Goal: Task Accomplishment & Management: Use online tool/utility

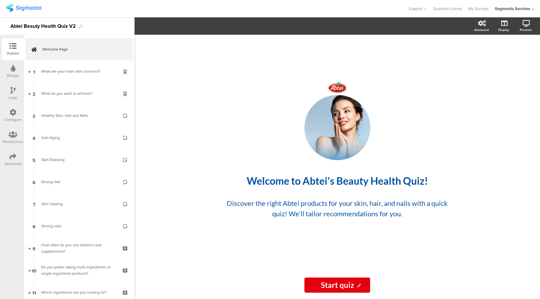
click at [12, 95] on div "Logic" at bounding box center [13, 98] width 9 height 6
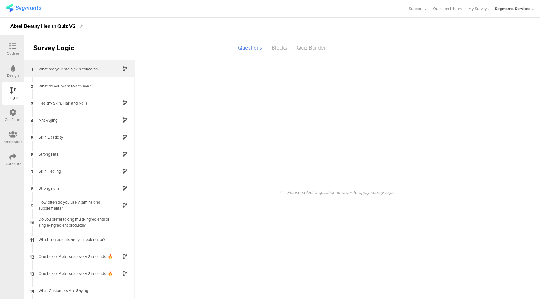
click at [61, 72] on div "1 What are your main skin concerns?" at bounding box center [79, 68] width 110 height 17
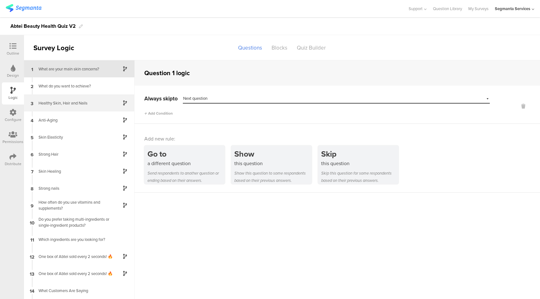
click at [76, 104] on div "Healthy Skin, Hair and Nails" at bounding box center [74, 103] width 79 height 6
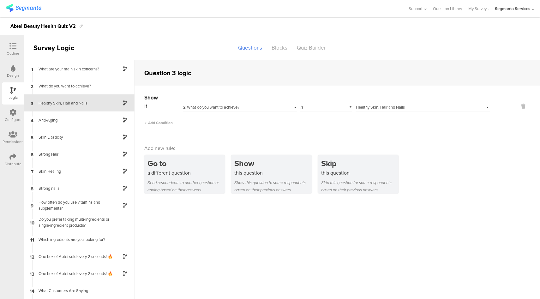
click at [15, 48] on icon at bounding box center [12, 46] width 7 height 7
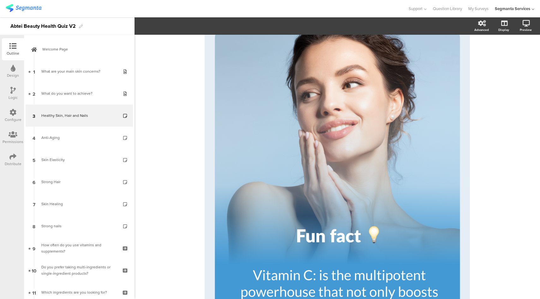
scroll to position [90, 0]
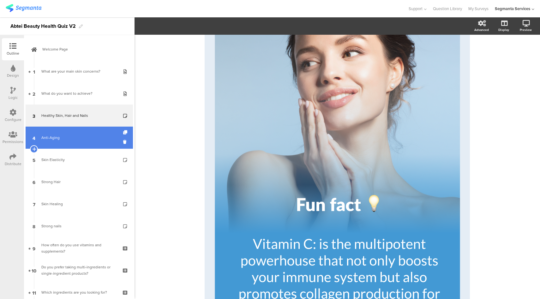
click at [86, 134] on link "4 Anti-Aging" at bounding box center [79, 138] width 107 height 22
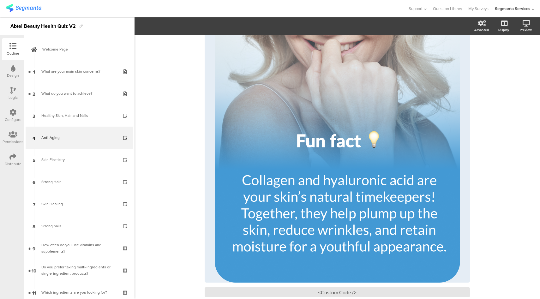
scroll to position [160, 0]
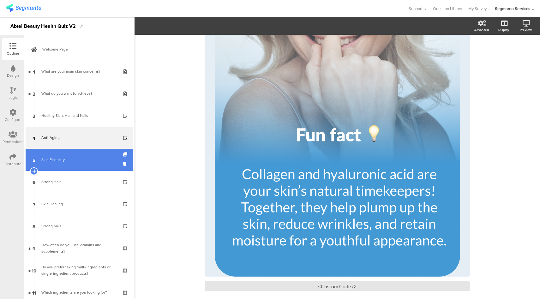
click at [66, 162] on div "Skin Elasticity" at bounding box center [78, 160] width 75 height 6
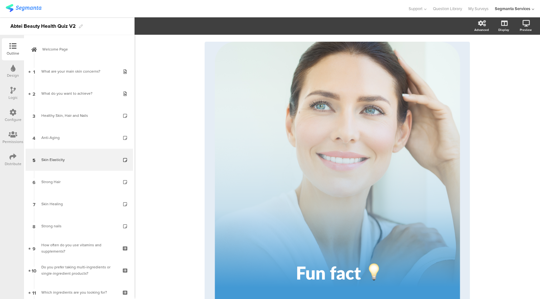
scroll to position [190, 0]
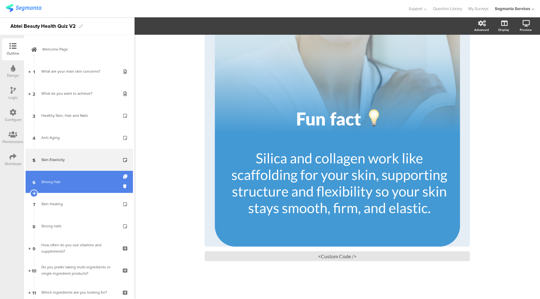
click at [61, 180] on div "Strong Hair" at bounding box center [78, 182] width 75 height 6
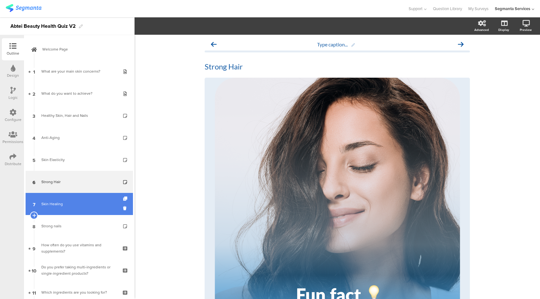
click at [72, 211] on link "7 Skin Healing" at bounding box center [79, 204] width 107 height 22
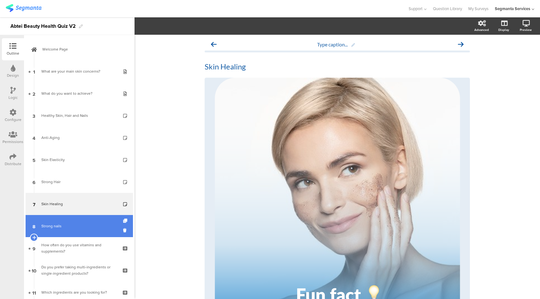
click at [76, 222] on link "8 Strong nails" at bounding box center [79, 226] width 107 height 22
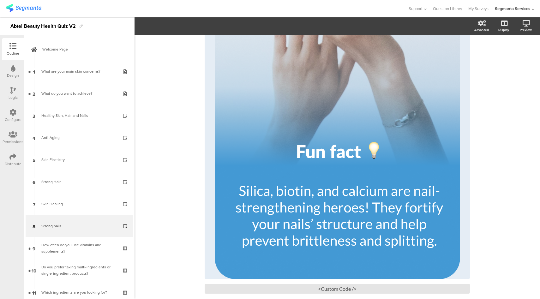
scroll to position [178, 0]
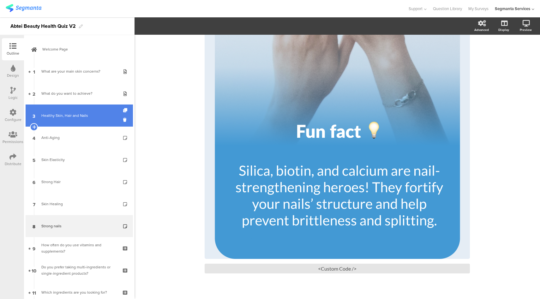
click at [82, 123] on link "3 Healthy Skin, Hair and Nails" at bounding box center [79, 115] width 107 height 22
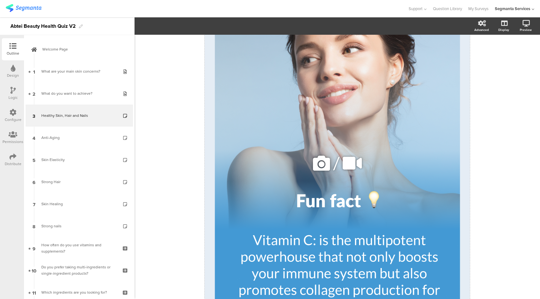
scroll to position [190, 0]
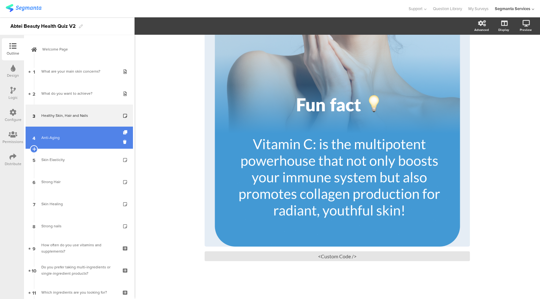
click at [42, 141] on link "4 Anti-Aging" at bounding box center [79, 138] width 107 height 22
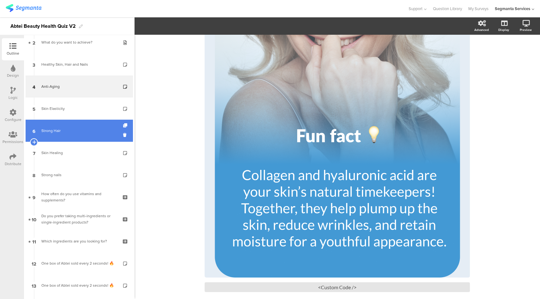
scroll to position [21, 0]
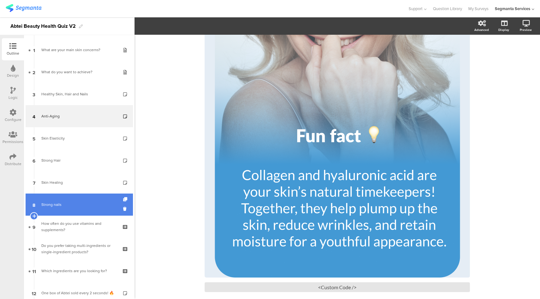
click at [74, 196] on link "8 Strong nails" at bounding box center [79, 205] width 107 height 22
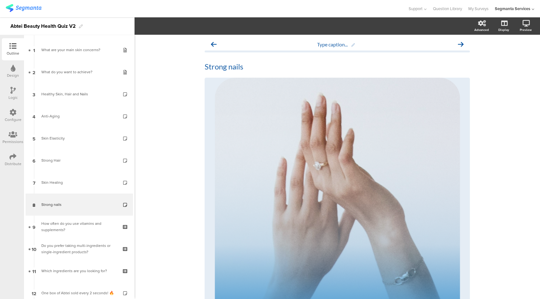
click at [18, 98] on div "Logic" at bounding box center [13, 93] width 22 height 22
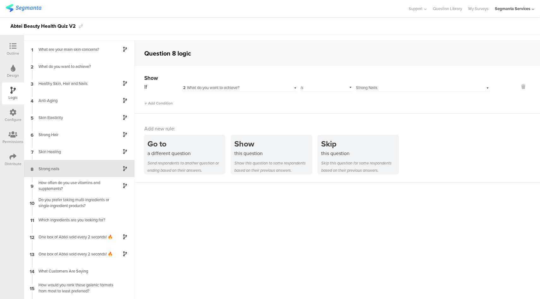
scroll to position [21, 0]
click at [12, 46] on icon at bounding box center [12, 46] width 7 height 7
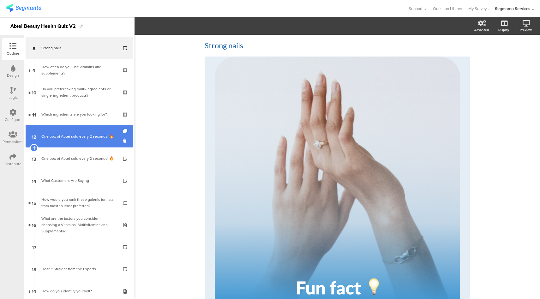
scroll to position [191, 0]
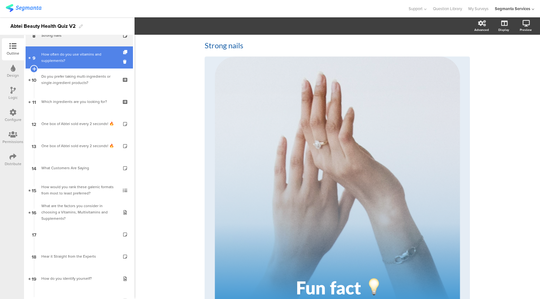
click at [89, 61] on div "How often do you use vitamins and supplements?" at bounding box center [78, 57] width 75 height 13
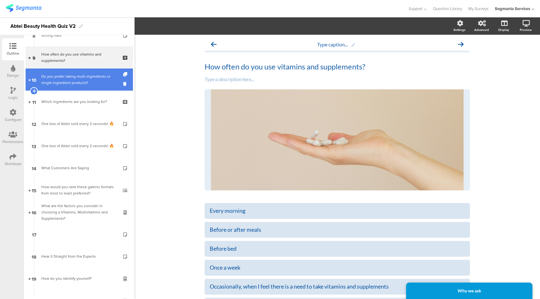
click at [84, 80] on div "Do you prefer taking multi-ingredients or single-ingredient products?" at bounding box center [78, 79] width 75 height 13
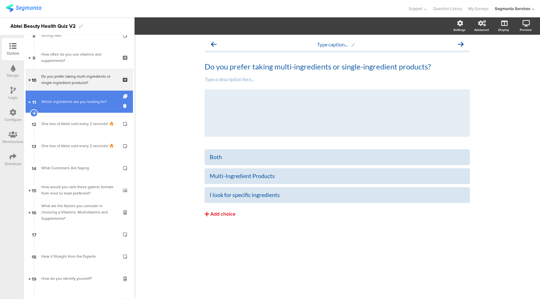
click at [76, 98] on div "Which ingredients are you looking for?" at bounding box center [78, 101] width 75 height 6
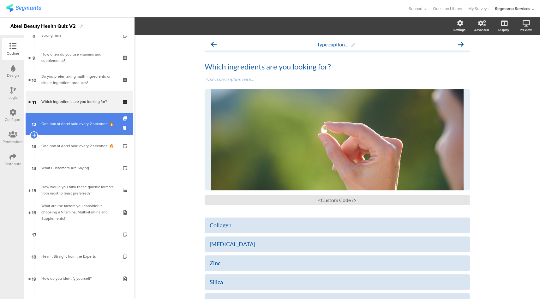
click at [79, 121] on div "One box of Abtei sold every 2 seconds​! 🔥" at bounding box center [78, 124] width 75 height 6
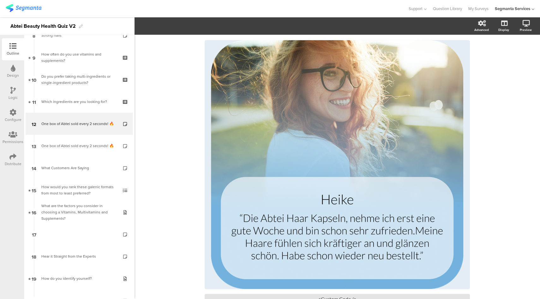
scroll to position [39, 0]
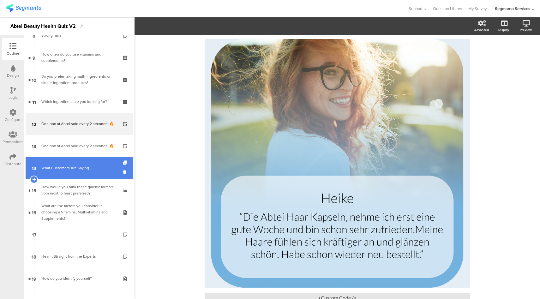
click at [49, 173] on link "14 What Customers Are Saying" at bounding box center [79, 168] width 107 height 22
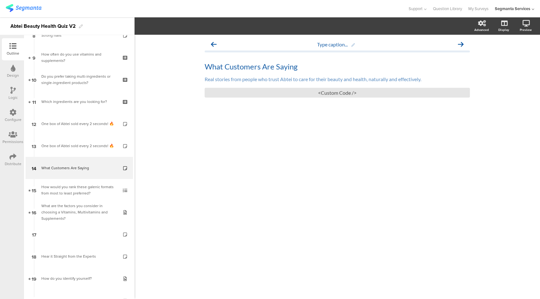
click at [13, 89] on icon at bounding box center [12, 90] width 5 height 7
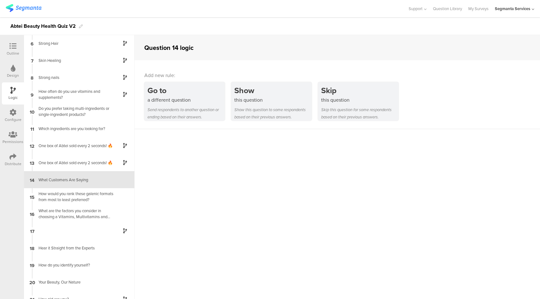
scroll to position [94, 0]
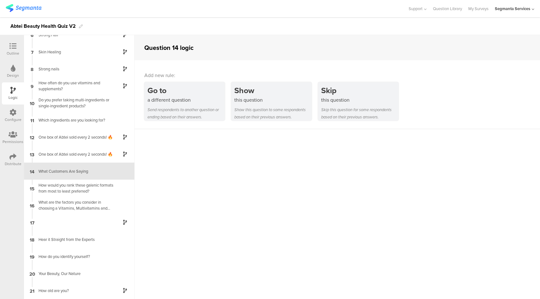
click at [19, 48] on div at bounding box center [13, 47] width 13 height 8
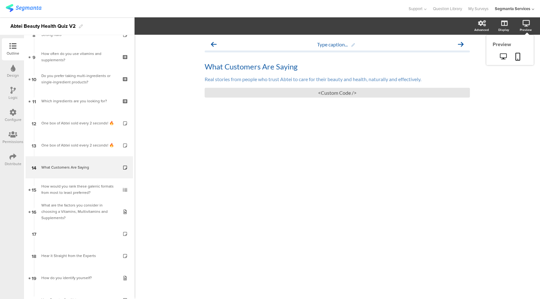
scroll to position [192, 0]
click at [500, 57] on icon at bounding box center [503, 56] width 7 height 6
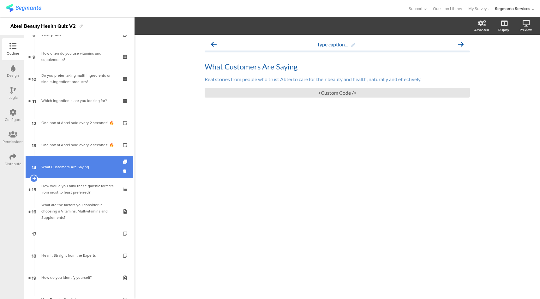
scroll to position [292, 0]
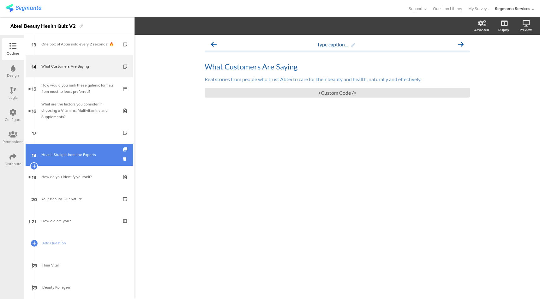
click at [76, 156] on div "Hear it Straight from the Experts" at bounding box center [78, 155] width 75 height 6
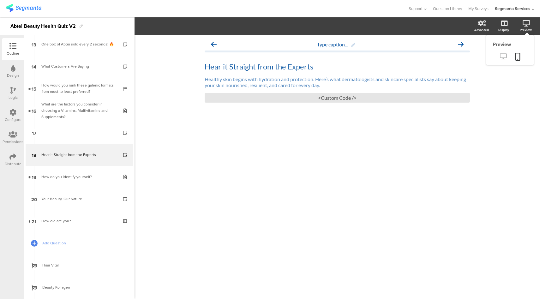
click at [504, 57] on icon at bounding box center [503, 56] width 7 height 6
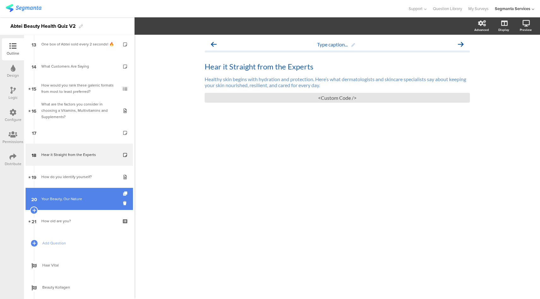
click at [87, 204] on link "20 Your Beauty, Our Nature" at bounding box center [79, 199] width 107 height 22
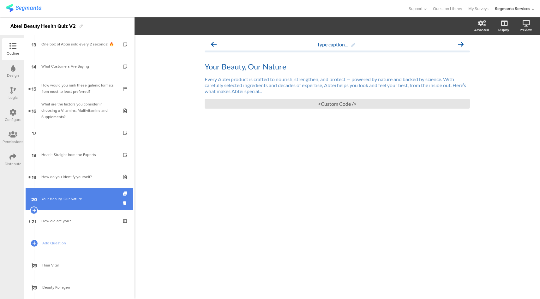
click at [71, 198] on div "Your Beauty, Our Nature" at bounding box center [78, 199] width 75 height 6
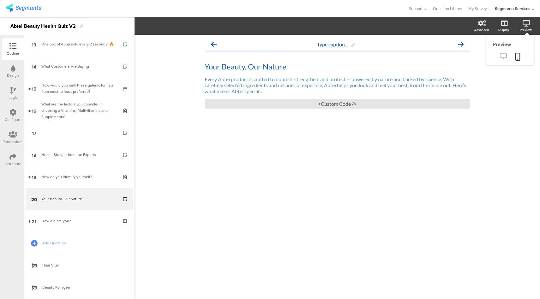
click at [503, 54] on icon at bounding box center [503, 56] width 7 height 6
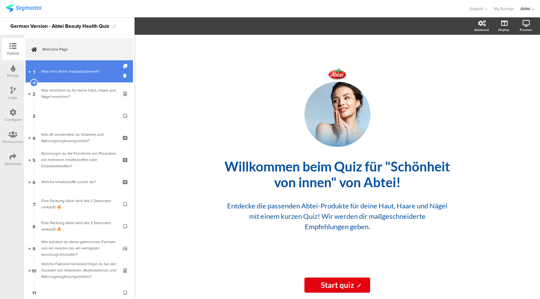
click at [63, 77] on link "1 Was sind deine Hautbeprobleme?" at bounding box center [79, 71] width 107 height 22
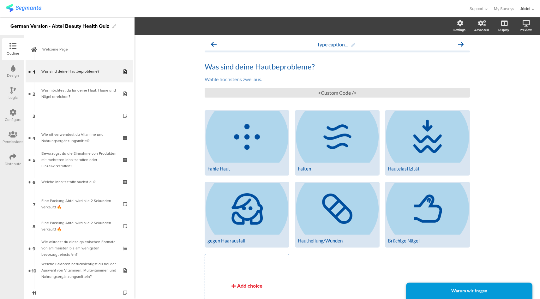
click at [13, 88] on icon at bounding box center [12, 90] width 5 height 7
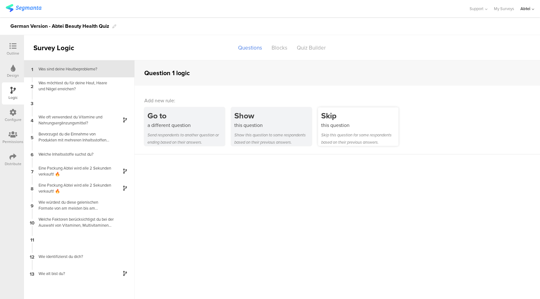
click at [359, 126] on div "this question" at bounding box center [359, 125] width 77 height 7
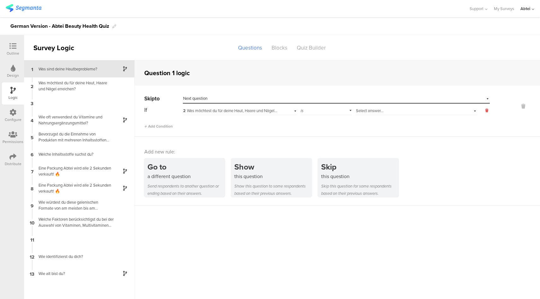
click at [487, 110] on icon at bounding box center [486, 111] width 3 height 6
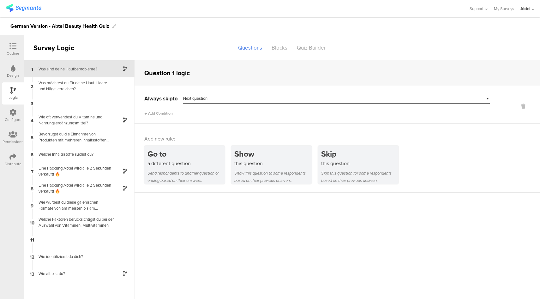
click at [17, 48] on div at bounding box center [13, 47] width 13 height 8
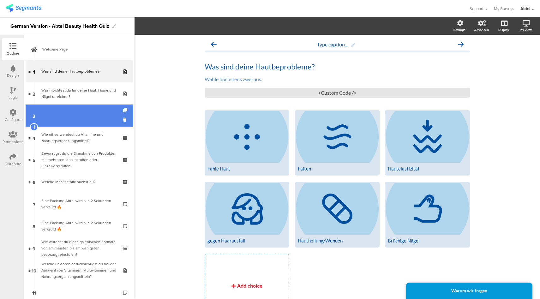
click at [91, 123] on link "3" at bounding box center [79, 115] width 107 height 22
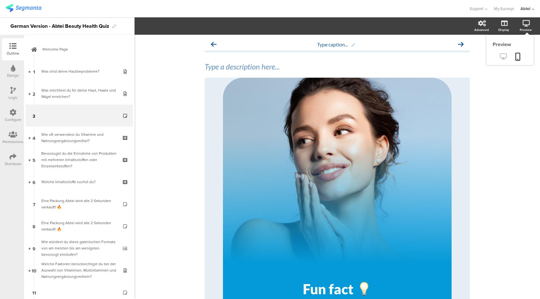
click at [500, 57] on icon at bounding box center [503, 56] width 7 height 6
click at [501, 6] on link "My Surveys" at bounding box center [504, 8] width 20 height 17
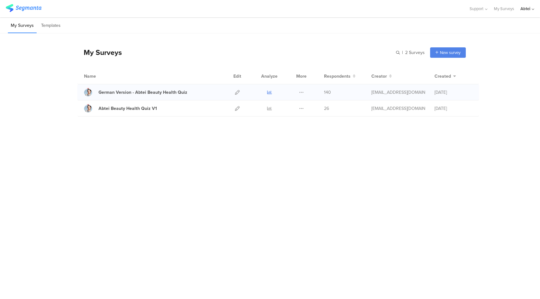
click at [271, 92] on icon at bounding box center [269, 92] width 5 height 5
click at [236, 93] on icon at bounding box center [237, 92] width 5 height 5
click at [112, 107] on div "Abtei Beauty Health Quiz V1" at bounding box center [127, 108] width 58 height 7
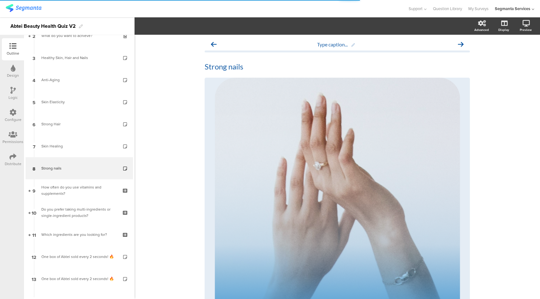
scroll to position [59, 0]
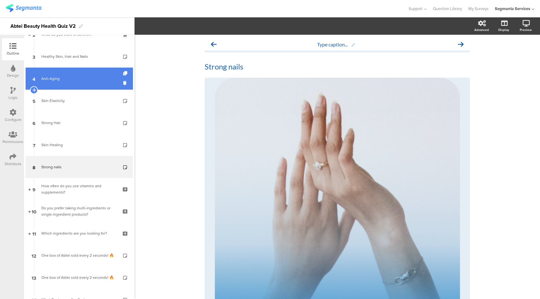
click at [103, 75] on link "4 Anti-Aging" at bounding box center [79, 79] width 107 height 22
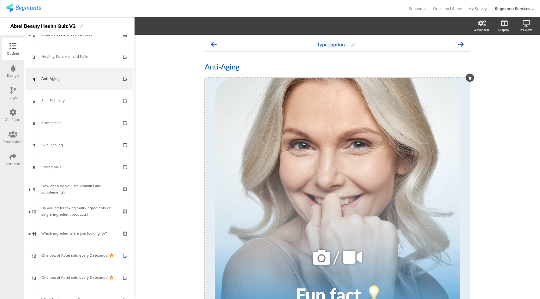
scroll to position [190, 0]
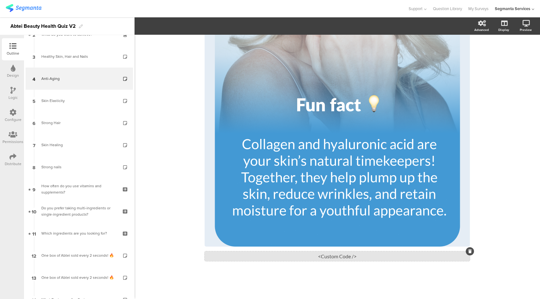
click at [348, 258] on div "<Custom Code />" at bounding box center [337, 256] width 265 height 10
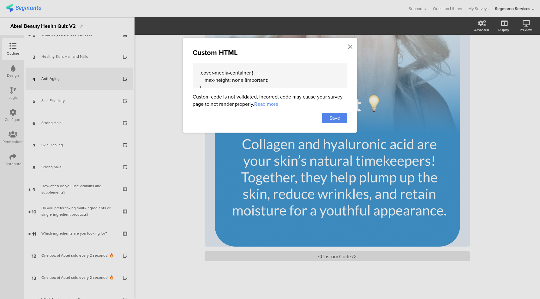
scroll to position [105, 0]
click at [348, 45] on icon at bounding box center [350, 46] width 4 height 7
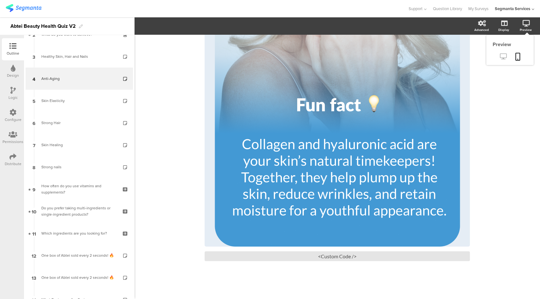
click at [500, 56] on icon at bounding box center [503, 56] width 7 height 6
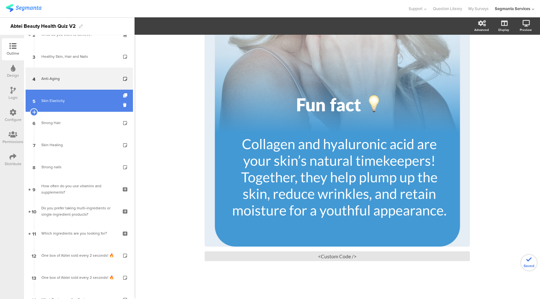
click at [85, 104] on link "5 Skin Elasticity" at bounding box center [79, 101] width 107 height 22
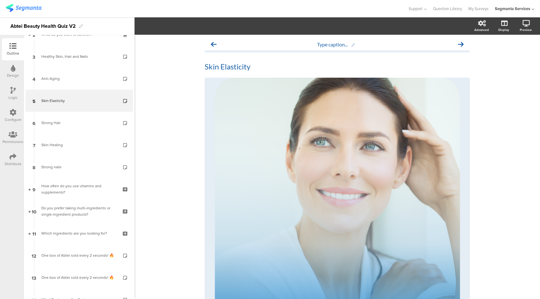
scroll to position [107, 0]
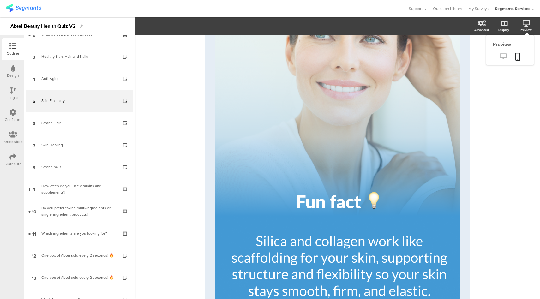
click at [500, 56] on icon at bounding box center [503, 56] width 7 height 6
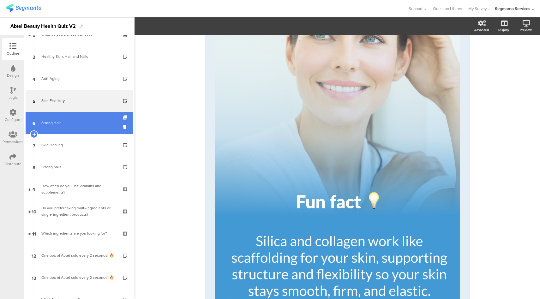
click at [84, 120] on div "Strong Hair" at bounding box center [78, 123] width 75 height 6
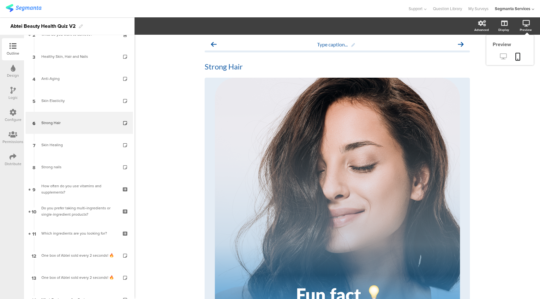
click at [500, 57] on icon at bounding box center [503, 56] width 7 height 6
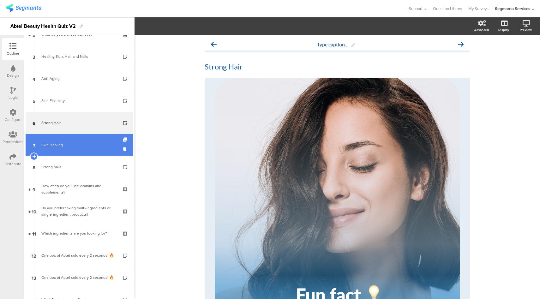
click at [89, 149] on link "7 Skin Healing" at bounding box center [79, 145] width 107 height 22
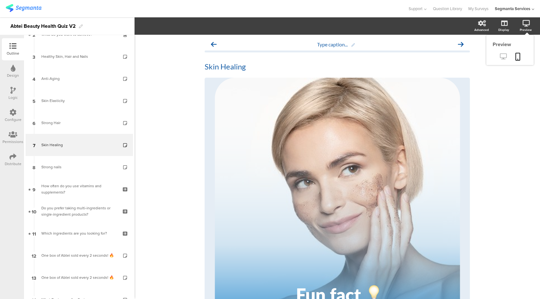
click at [500, 58] on icon at bounding box center [503, 56] width 7 height 6
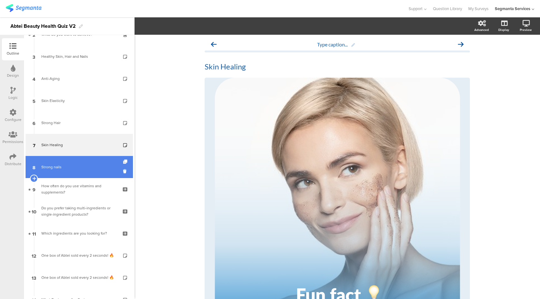
click at [83, 162] on link "8 Strong nails" at bounding box center [79, 167] width 107 height 22
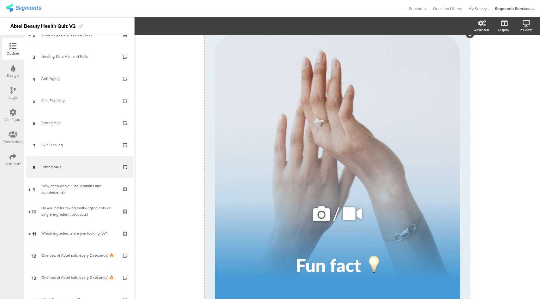
scroll to position [163, 0]
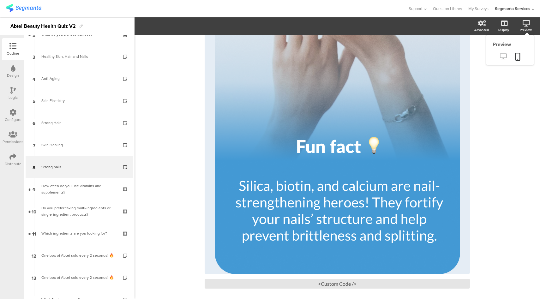
click at [500, 57] on icon at bounding box center [503, 56] width 7 height 6
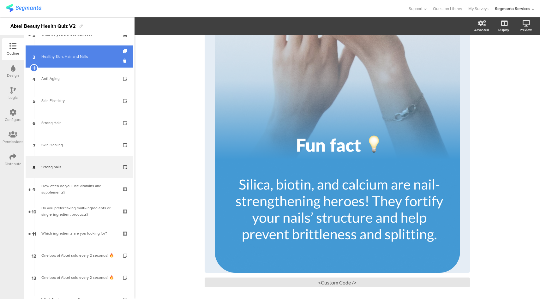
click at [77, 62] on link "3 Healthy Skin, Hair and Nails" at bounding box center [79, 56] width 107 height 22
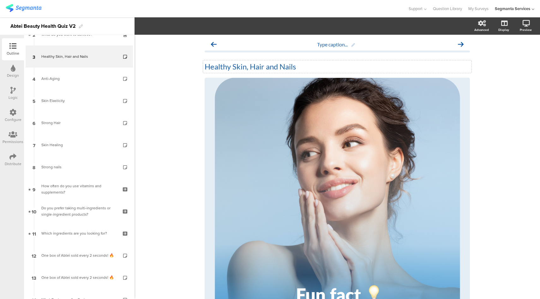
click at [255, 68] on p "Healthy Skin, Hair and Nails" at bounding box center [337, 66] width 265 height 9
click at [10, 87] on icon at bounding box center [12, 90] width 5 height 7
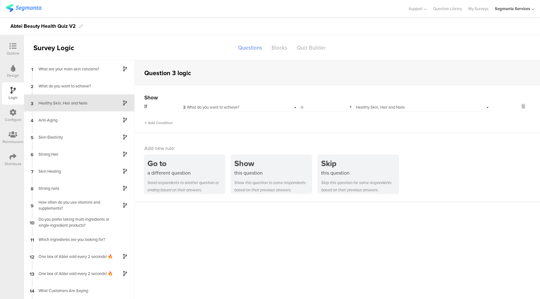
click at [15, 50] on div at bounding box center [13, 47] width 13 height 8
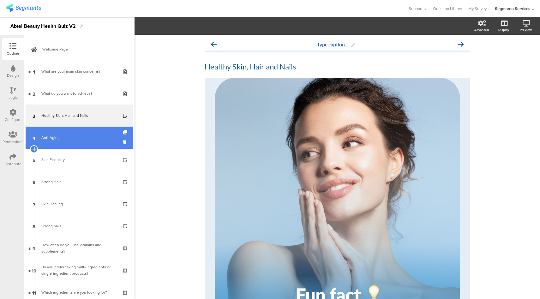
click at [57, 144] on link "4 Anti-Aging" at bounding box center [79, 138] width 107 height 22
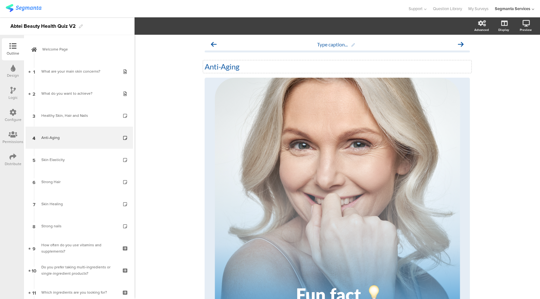
click at [232, 65] on div "Anti-Aging Anti-Aging" at bounding box center [337, 66] width 268 height 13
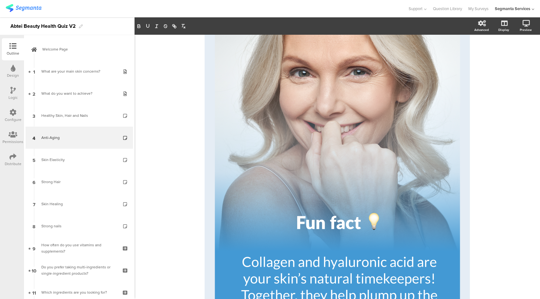
scroll to position [23, 0]
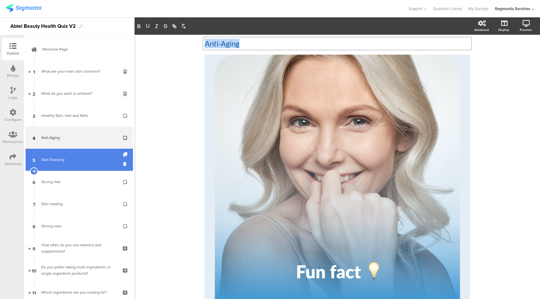
click at [74, 157] on div "Skin Elasticity" at bounding box center [78, 160] width 75 height 6
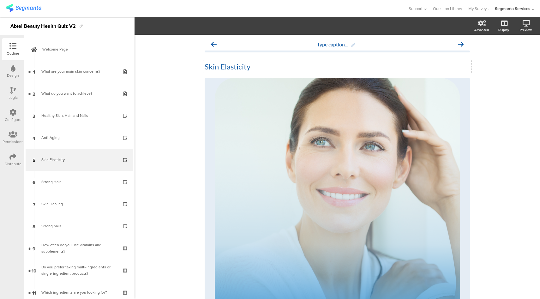
click at [213, 66] on p "Skin Elasticity" at bounding box center [337, 66] width 265 height 9
copy p "Skin Elasticity"
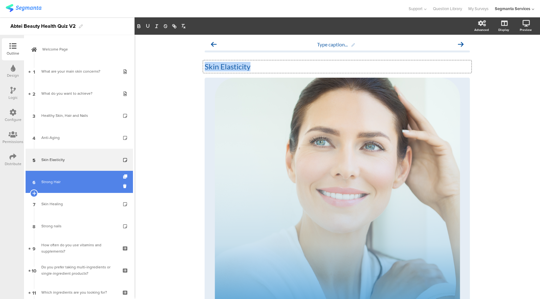
click at [74, 189] on link "6 Strong Hair" at bounding box center [79, 182] width 107 height 22
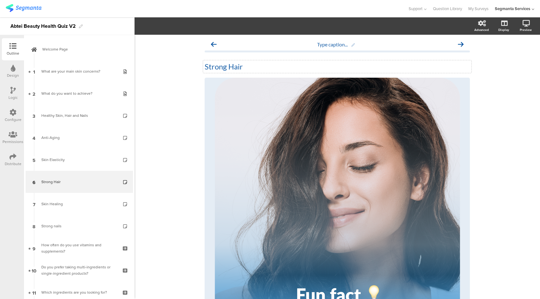
click at [218, 67] on p "Strong Hair" at bounding box center [337, 66] width 265 height 9
click at [261, 10] on div at bounding box center [204, 8] width 396 height 10
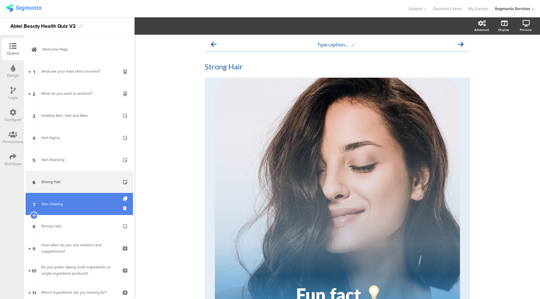
click at [89, 207] on link "7 Skin Healing" at bounding box center [79, 204] width 107 height 22
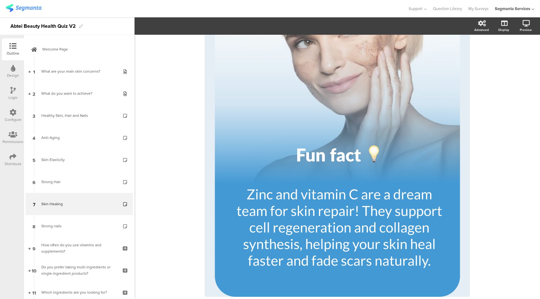
scroll to position [34, 0]
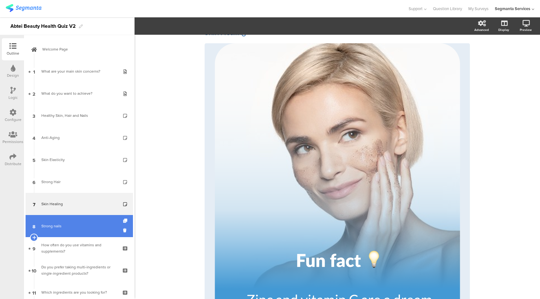
click at [76, 223] on div "Strong nails" at bounding box center [78, 226] width 75 height 6
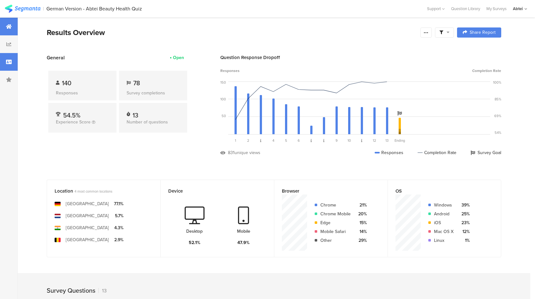
click at [5, 59] on div at bounding box center [9, 62] width 18 height 18
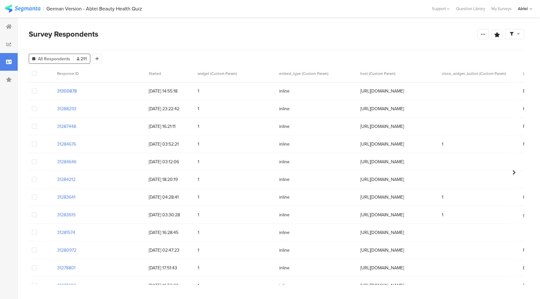
click at [71, 92] on section "31300878" at bounding box center [67, 91] width 20 height 7
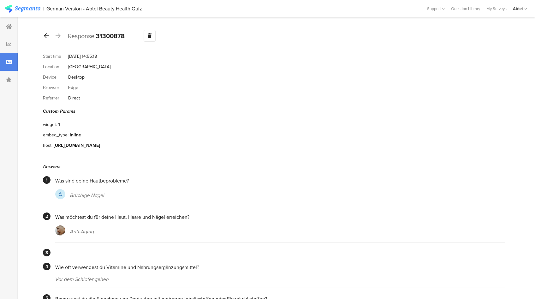
click at [48, 35] on icon at bounding box center [46, 36] width 5 height 6
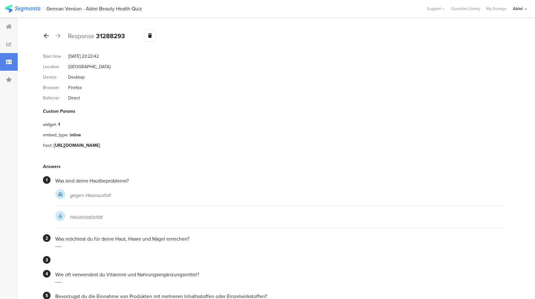
click at [48, 35] on icon at bounding box center [46, 36] width 5 height 6
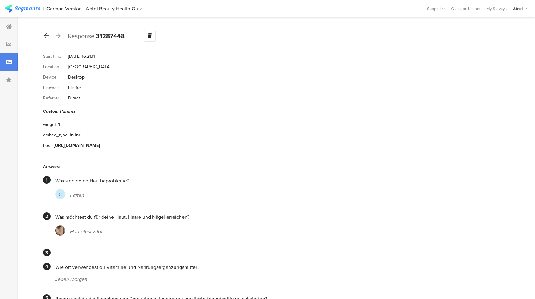
click at [48, 35] on icon at bounding box center [46, 36] width 5 height 6
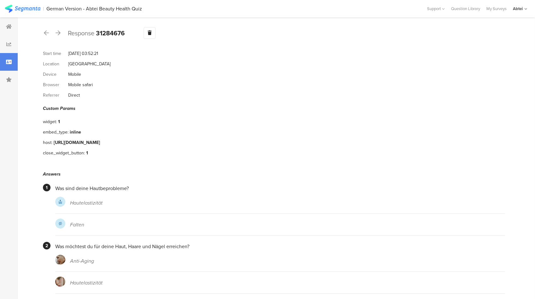
scroll to position [8, 0]
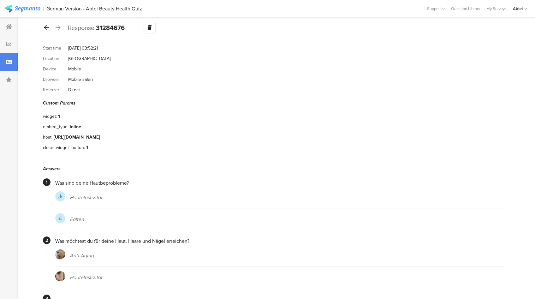
click at [45, 31] on div at bounding box center [46, 28] width 7 height 10
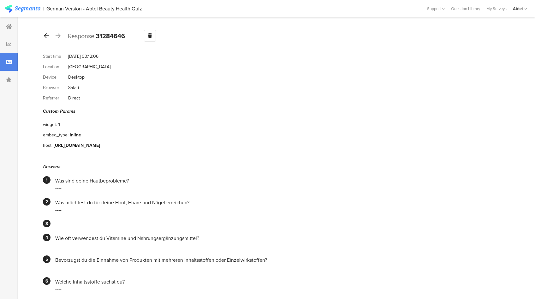
click at [46, 31] on div at bounding box center [46, 36] width 7 height 10
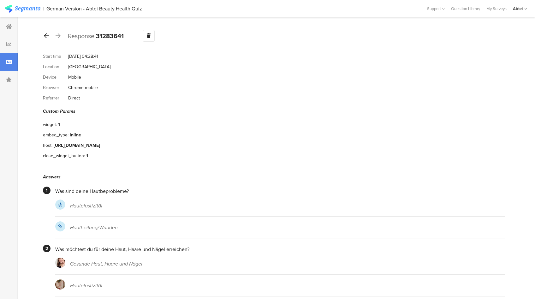
click at [46, 31] on div at bounding box center [46, 36] width 7 height 10
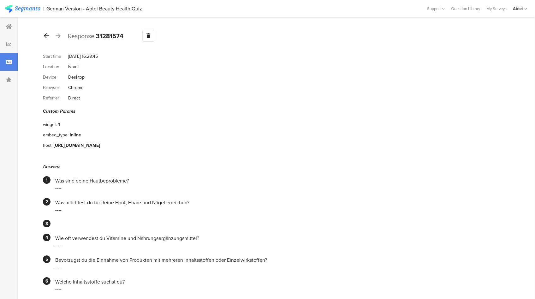
click at [46, 31] on div at bounding box center [46, 36] width 7 height 10
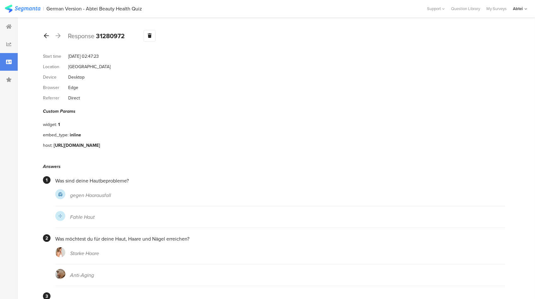
click at [46, 31] on div at bounding box center [46, 36] width 7 height 10
click at [47, 36] on icon at bounding box center [46, 36] width 5 height 6
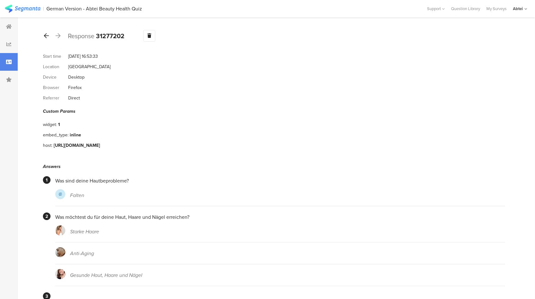
click at [47, 36] on icon at bounding box center [46, 36] width 5 height 6
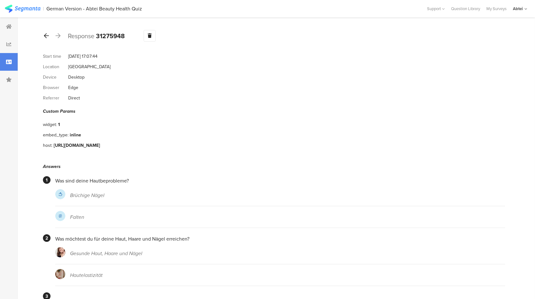
click at [47, 36] on icon at bounding box center [46, 36] width 5 height 6
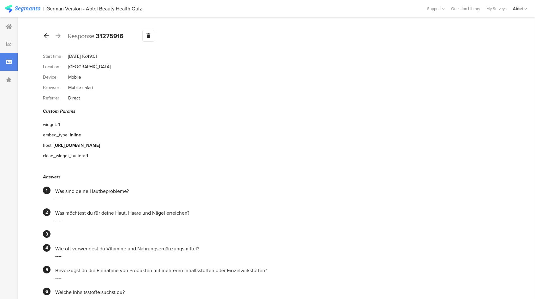
click at [47, 36] on icon at bounding box center [46, 36] width 5 height 6
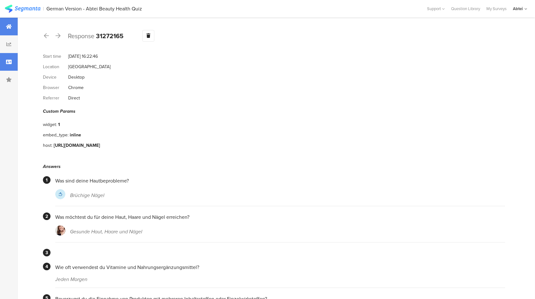
click at [7, 26] on icon at bounding box center [9, 26] width 6 height 5
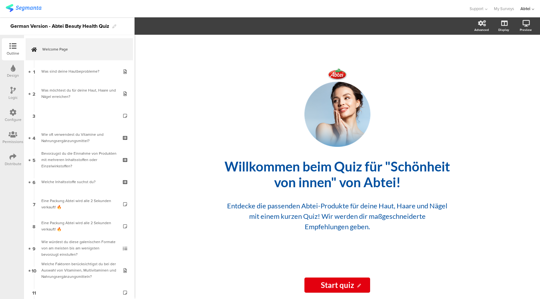
click at [15, 92] on icon at bounding box center [12, 90] width 5 height 7
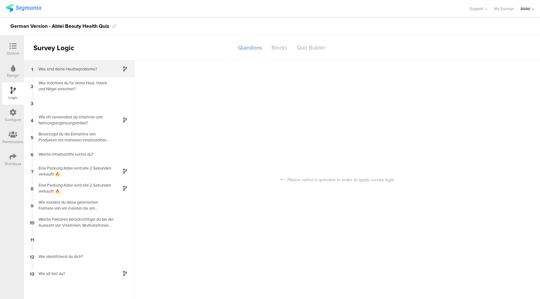
click at [58, 70] on div "Was sind deine Hautbeprobleme?" at bounding box center [74, 69] width 79 height 6
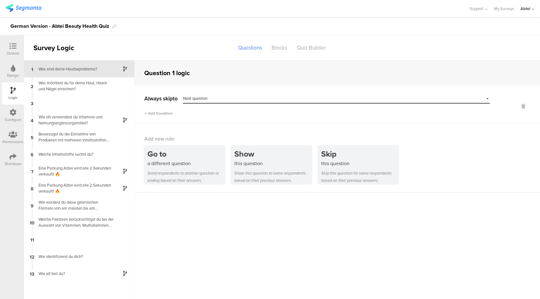
click at [15, 50] on div at bounding box center [13, 47] width 13 height 8
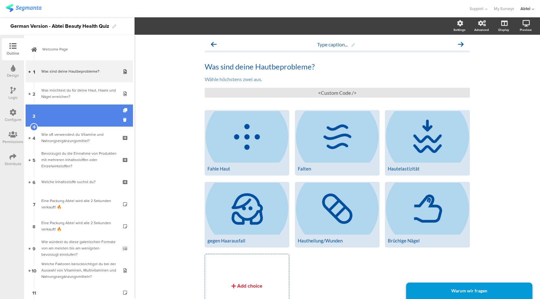
click at [79, 122] on link "3" at bounding box center [79, 115] width 107 height 22
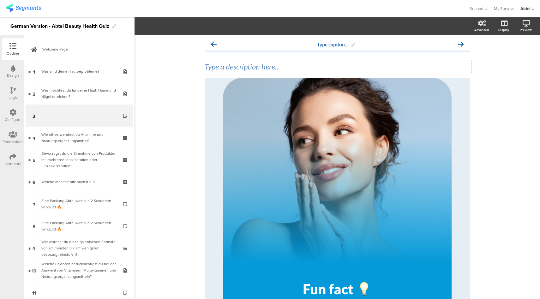
click at [253, 67] on div "Type a description here..." at bounding box center [337, 66] width 265 height 9
click at [495, 59] on link at bounding box center [502, 57] width 15 height 10
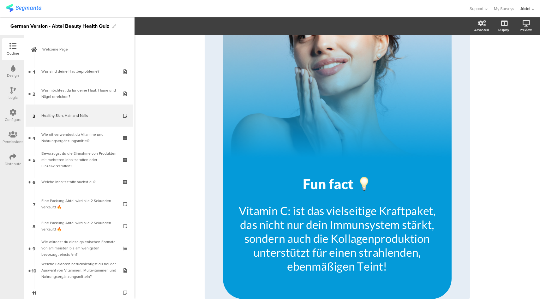
scroll to position [158, 0]
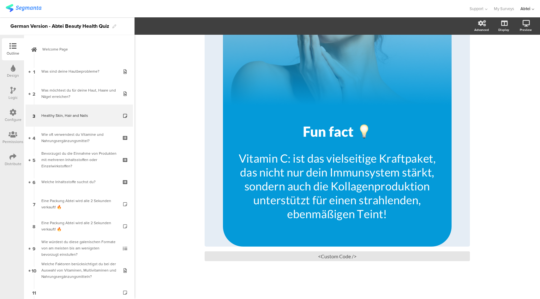
click at [11, 92] on icon at bounding box center [12, 90] width 5 height 7
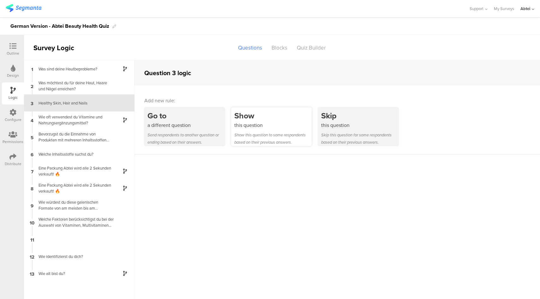
click at [269, 124] on div "this question" at bounding box center [272, 125] width 77 height 7
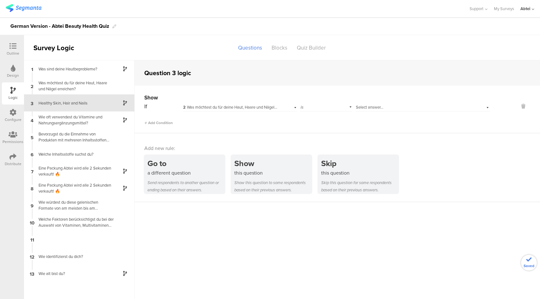
click at [383, 106] on span "Select answer..." at bounding box center [369, 107] width 27 height 6
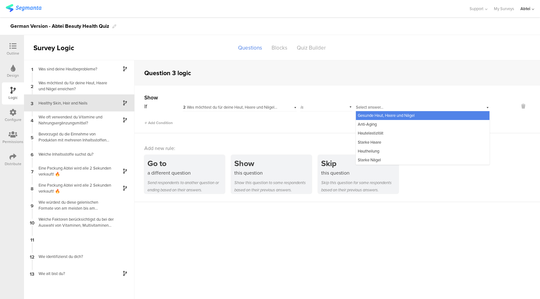
click at [386, 115] on span "Gesunde Haut, Haare und Nägel" at bounding box center [386, 115] width 57 height 6
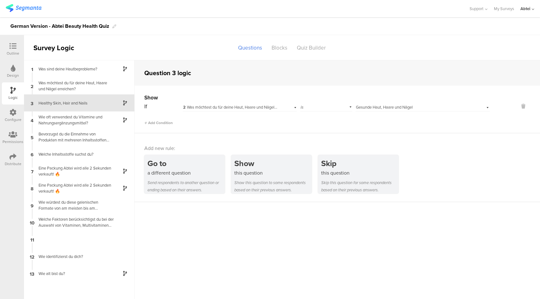
click at [12, 44] on icon at bounding box center [12, 46] width 7 height 7
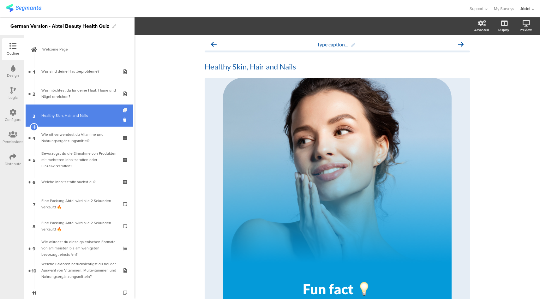
click at [123, 110] on icon at bounding box center [125, 110] width 5 height 4
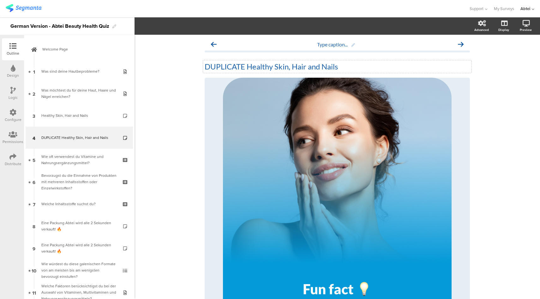
click at [241, 66] on div "DUPLICATE Healthy Skin, Hair and Nails DUPLICATE Healthy Skin, Hair and Nails" at bounding box center [337, 66] width 268 height 13
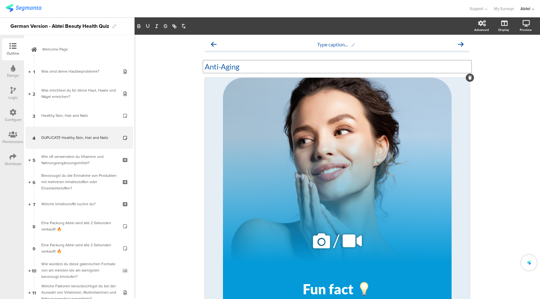
click at [319, 243] on icon at bounding box center [321, 240] width 21 height 21
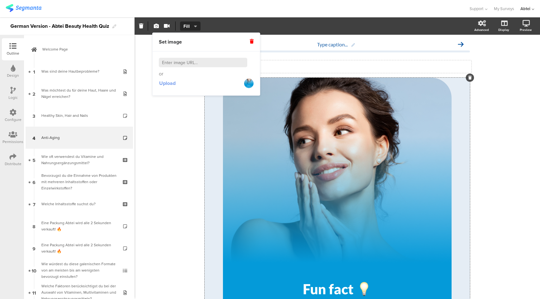
click at [166, 85] on span "Upload" at bounding box center [167, 83] width 16 height 7
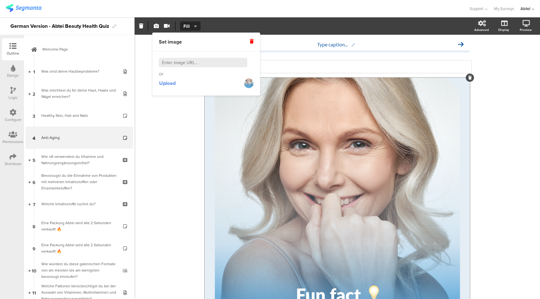
click at [10, 91] on icon at bounding box center [12, 90] width 5 height 7
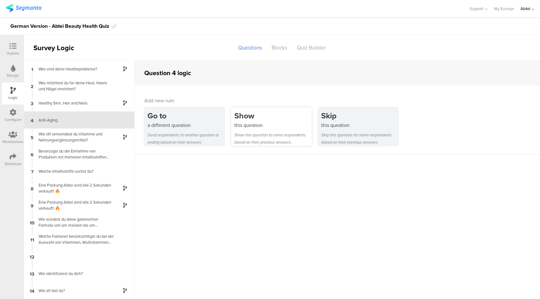
click at [247, 133] on div "Show this question to some respondents based on their previous answers." at bounding box center [272, 138] width 77 height 15
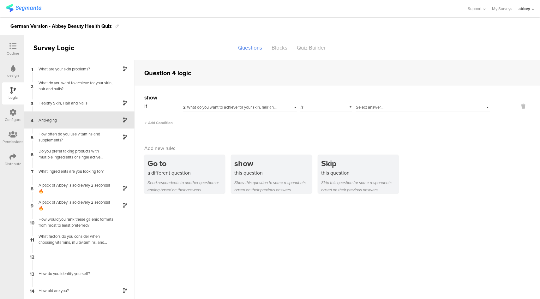
click at [384, 107] on div "Select answer..." at bounding box center [412, 107] width 113 height 6
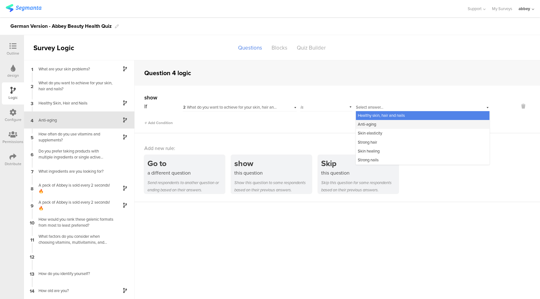
click at [373, 126] on font "Anti-aging" at bounding box center [367, 124] width 18 height 6
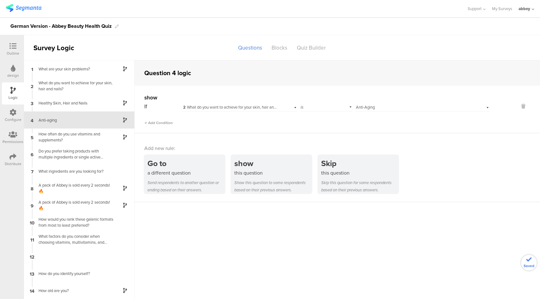
click at [346, 124] on div "Add Condition" at bounding box center [316, 120] width 345 height 11
click at [12, 45] on icon at bounding box center [12, 46] width 7 height 7
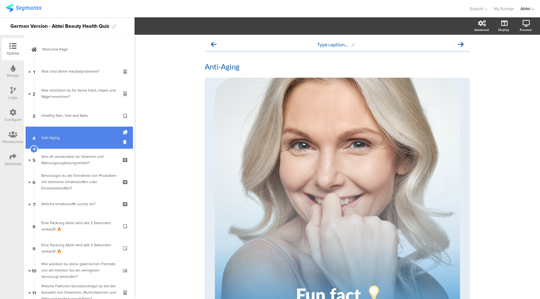
click at [123, 132] on icon at bounding box center [125, 132] width 5 height 4
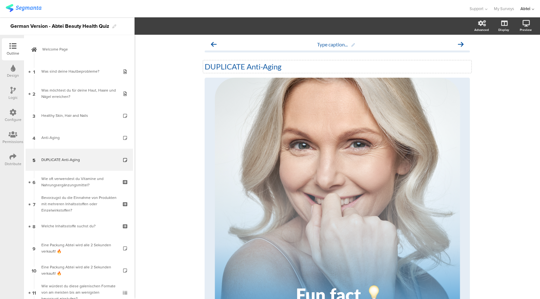
click at [248, 68] on p "DUPLICATE Anti-Aging" at bounding box center [337, 66] width 265 height 9
click at [15, 93] on icon at bounding box center [12, 90] width 5 height 7
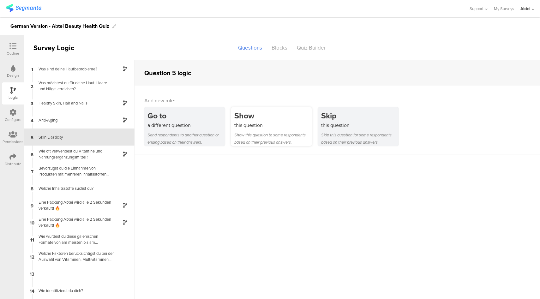
click at [297, 125] on div "this question" at bounding box center [272, 125] width 77 height 7
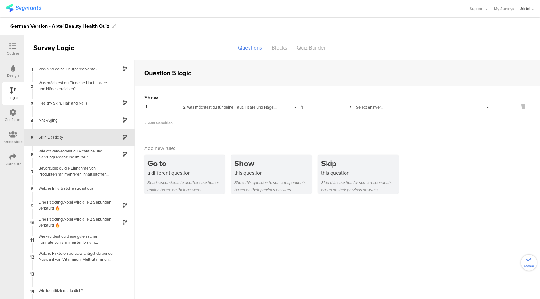
click at [364, 106] on span "Select answer..." at bounding box center [369, 107] width 27 height 6
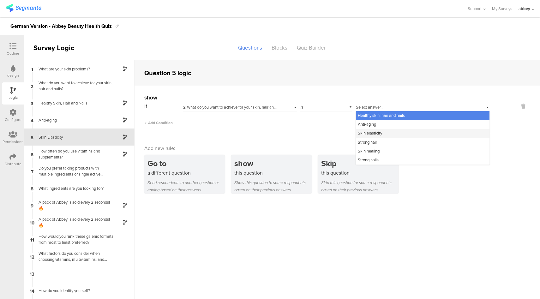
click at [368, 134] on font "Skin elasticity" at bounding box center [370, 133] width 24 height 6
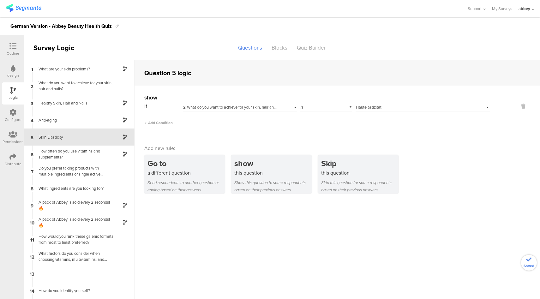
click at [11, 50] on div at bounding box center [13, 47] width 13 height 8
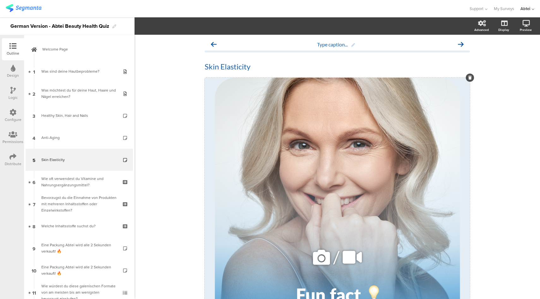
click at [314, 254] on icon at bounding box center [321, 257] width 21 height 21
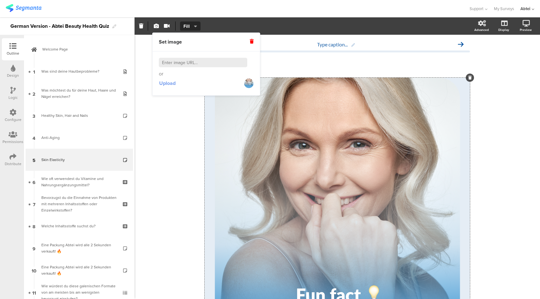
click at [168, 82] on span "Upload" at bounding box center [167, 83] width 16 height 7
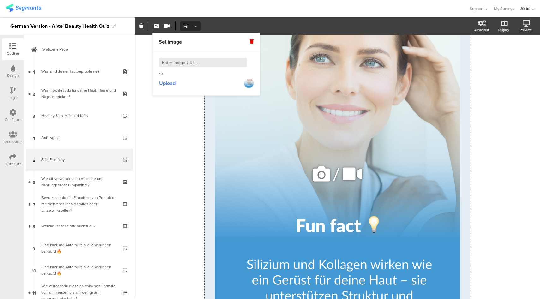
scroll to position [190, 0]
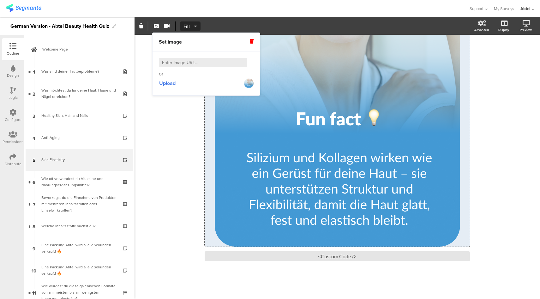
click at [256, 14] on div "Support Help Center Live Chat My Surveys Abtei ACCOUNTS Abtei Segmanta Staff Me…" at bounding box center [270, 8] width 528 height 17
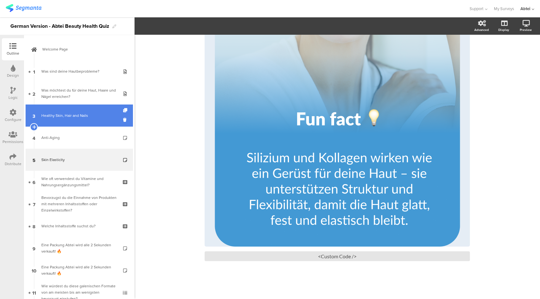
click at [91, 114] on div "Healthy Skin, Hair and Nails" at bounding box center [78, 115] width 75 height 6
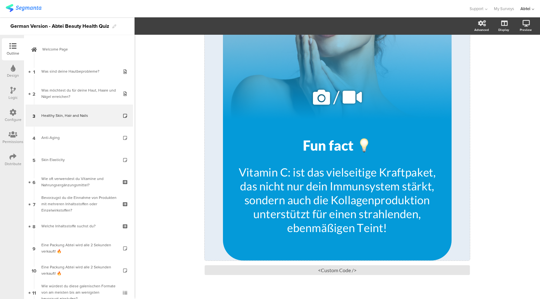
scroll to position [143, 0]
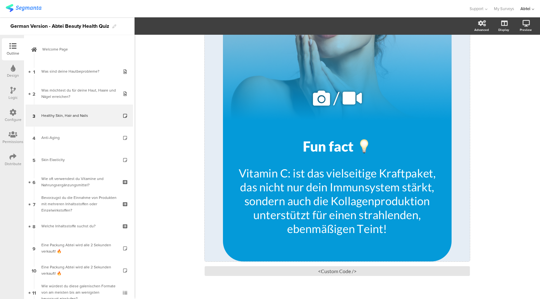
click at [320, 98] on icon at bounding box center [321, 97] width 21 height 21
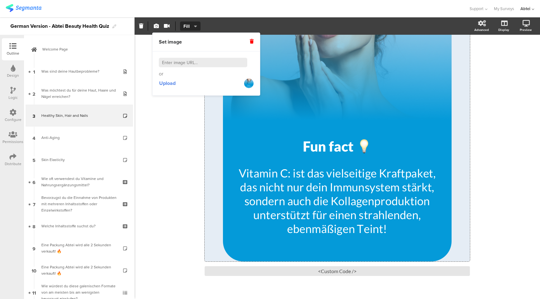
click at [253, 41] on icon at bounding box center [252, 41] width 4 height 4
click at [171, 84] on span "Upload" at bounding box center [167, 83] width 16 height 7
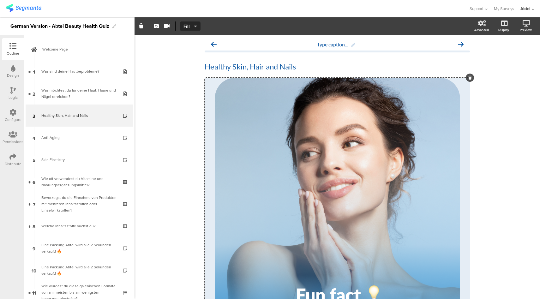
click at [178, 153] on div "Type caption... Healthy Skin, Hair and Nails Healthy Skin, Hair and Nails / <Cu…" at bounding box center [336, 262] width 405 height 454
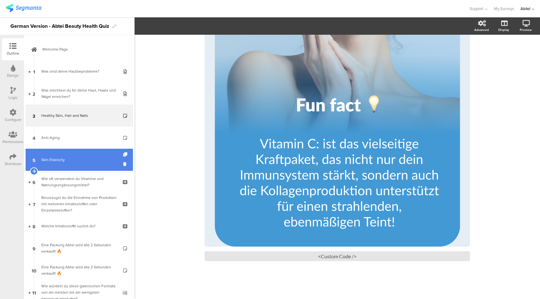
click at [74, 159] on div "Skin Elasticity" at bounding box center [78, 160] width 75 height 6
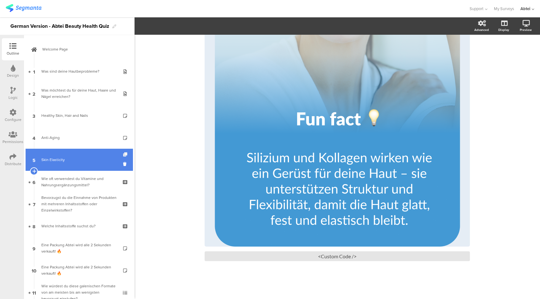
click at [123, 154] on icon at bounding box center [125, 154] width 5 height 4
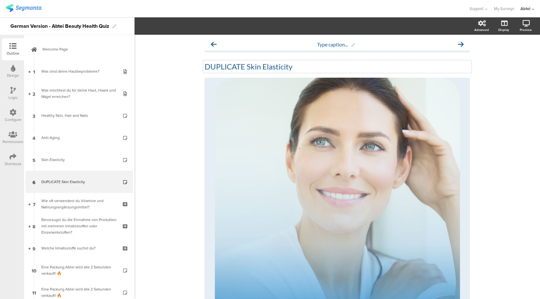
click at [255, 64] on p "DUPLICATE Skin Elasticity" at bounding box center [337, 66] width 265 height 9
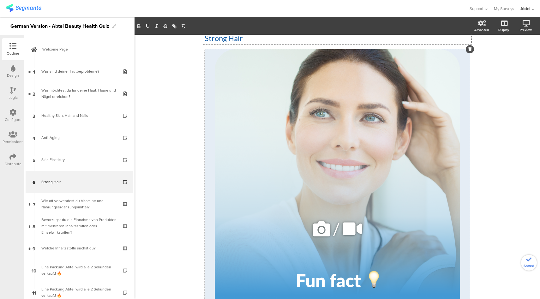
scroll to position [42, 0]
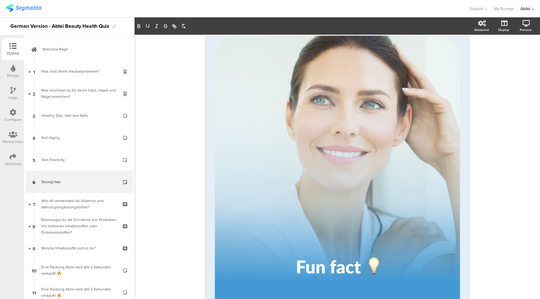
click at [13, 93] on icon at bounding box center [12, 90] width 5 height 7
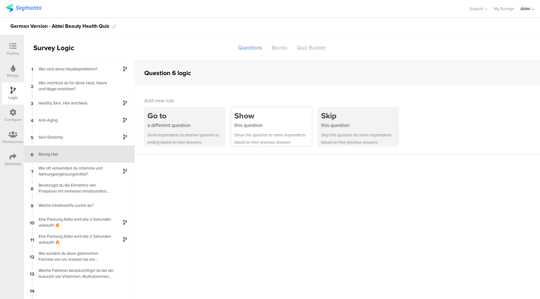
click at [246, 118] on div "Show" at bounding box center [272, 116] width 77 height 12
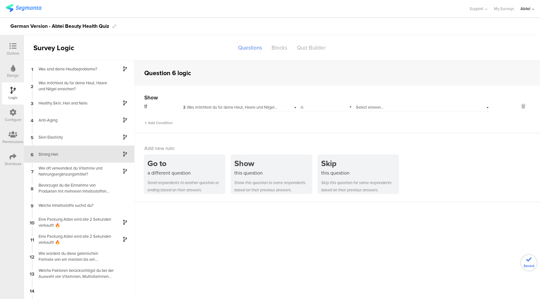
click at [393, 105] on div "Select answer..." at bounding box center [412, 107] width 113 height 6
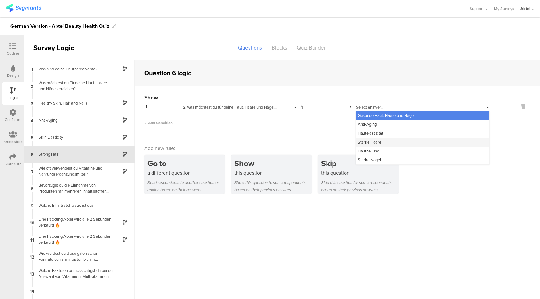
click at [377, 142] on span "Starke Haare" at bounding box center [369, 142] width 23 height 6
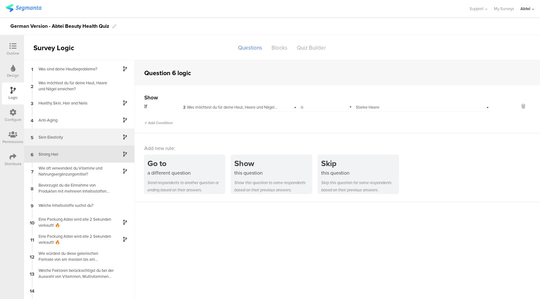
click at [72, 134] on div "Skin Elasticity" at bounding box center [74, 137] width 79 height 6
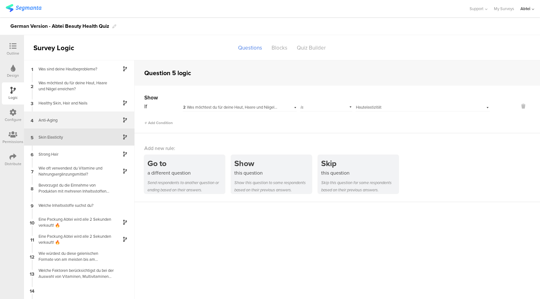
click at [74, 123] on div "4 Anti-Aging" at bounding box center [79, 119] width 110 height 17
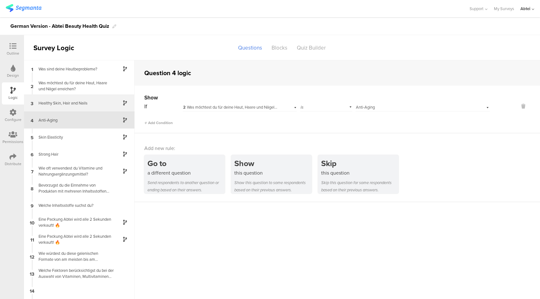
click at [79, 109] on div "3 Healthy Skin, Hair and Nails" at bounding box center [79, 102] width 110 height 17
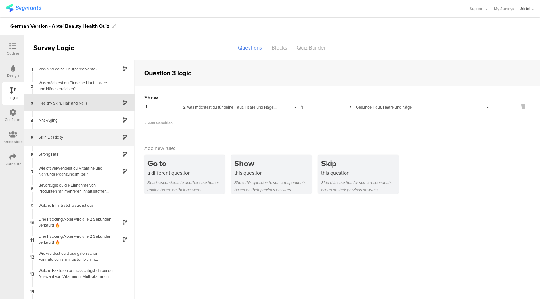
click at [79, 138] on div "Skin Elasticity" at bounding box center [74, 137] width 79 height 6
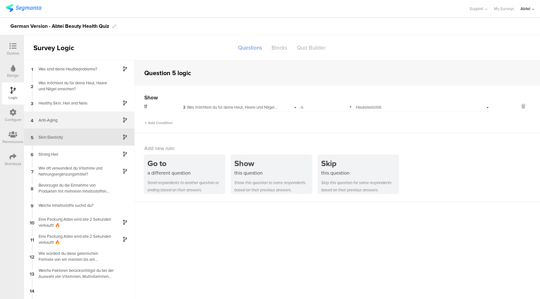
click at [90, 119] on div "Anti-Aging" at bounding box center [74, 120] width 79 height 6
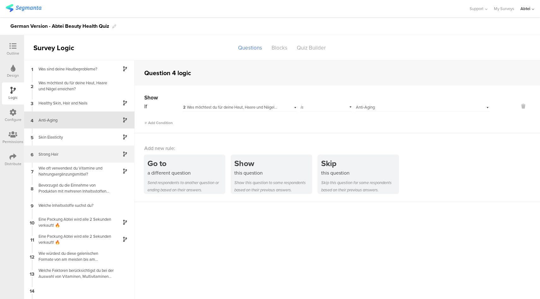
click at [82, 154] on div "Strong Hair" at bounding box center [74, 154] width 79 height 6
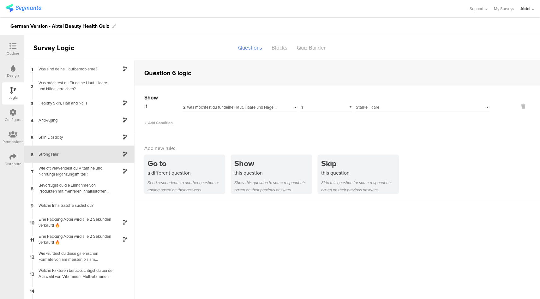
click at [11, 49] on icon at bounding box center [12, 46] width 7 height 7
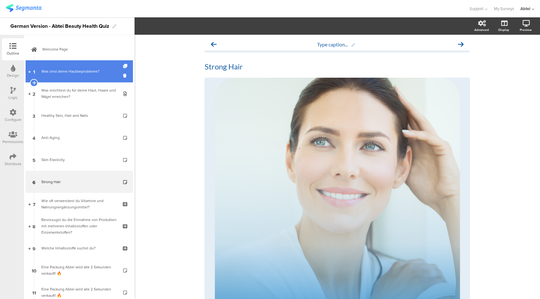
scroll to position [15, 0]
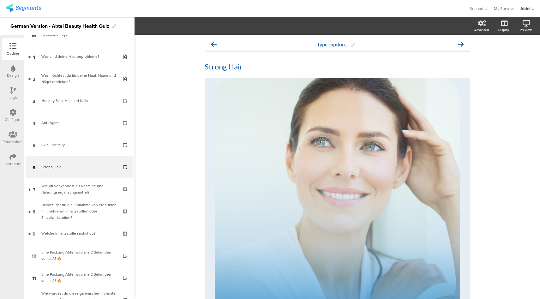
click at [301, 8] on div at bounding box center [234, 8] width 457 height 10
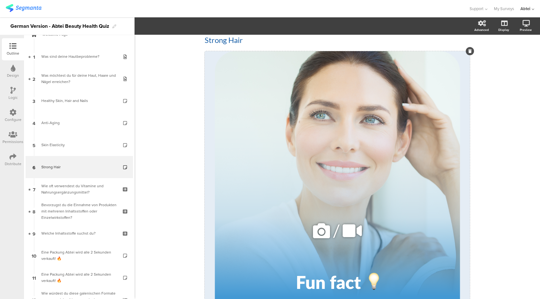
scroll to position [27, 0]
click at [11, 98] on div "Logic" at bounding box center [13, 98] width 9 height 6
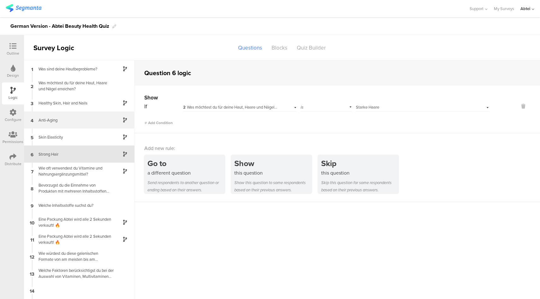
click at [74, 125] on div "4 Anti-Aging" at bounding box center [79, 119] width 110 height 17
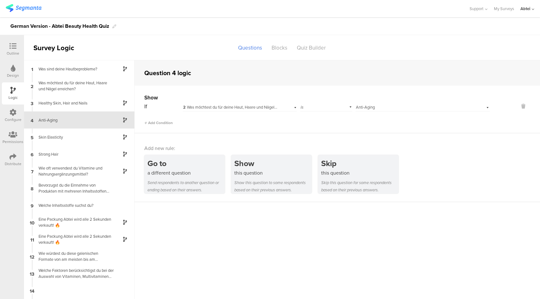
click at [374, 107] on div "Select answer... Anti-Aging" at bounding box center [412, 107] width 113 height 6
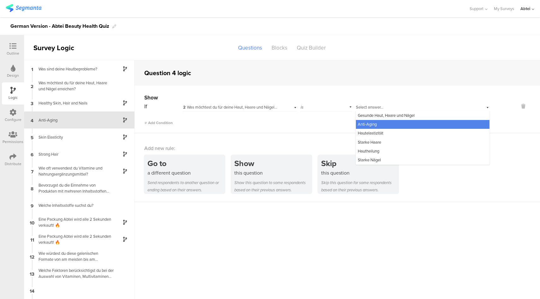
click at [385, 60] on sg-section-page-header "Survey Logic Questions Blocks Quiz Builder" at bounding box center [282, 47] width 516 height 25
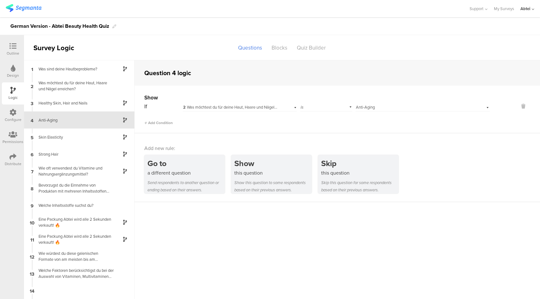
click at [13, 46] on icon at bounding box center [12, 46] width 7 height 7
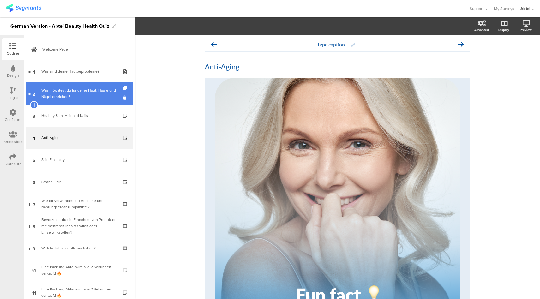
click at [67, 92] on div "Was möchtest du für deine Haut, Haare und Nägel erreichen?" at bounding box center [78, 93] width 75 height 13
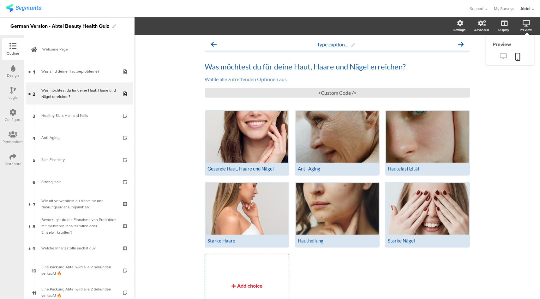
click at [500, 59] on icon at bounding box center [503, 56] width 7 height 6
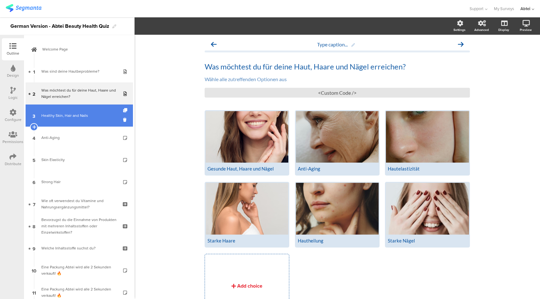
click at [70, 116] on div "Healthy Skin, Hair and Nails" at bounding box center [78, 115] width 75 height 6
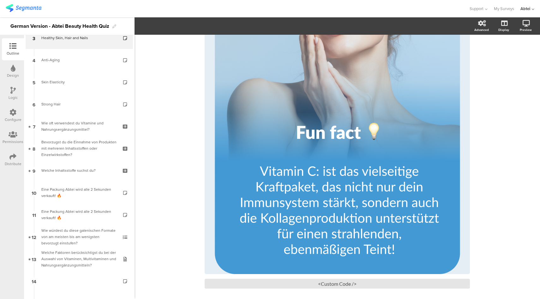
scroll to position [78, 0]
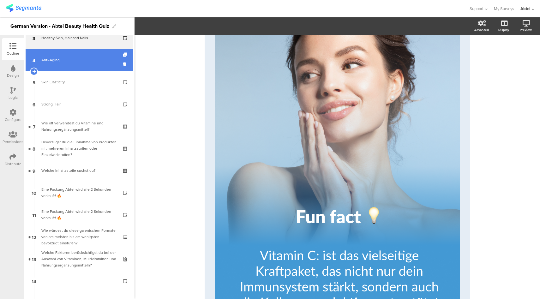
click at [79, 70] on link "4 Anti-Aging" at bounding box center [79, 60] width 107 height 22
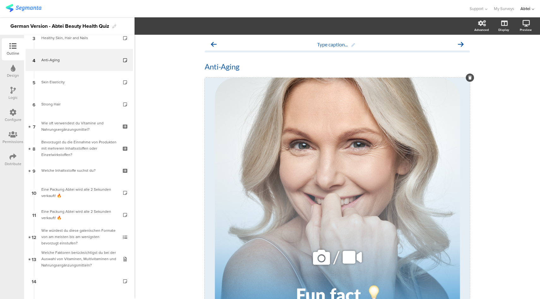
scroll to position [190, 0]
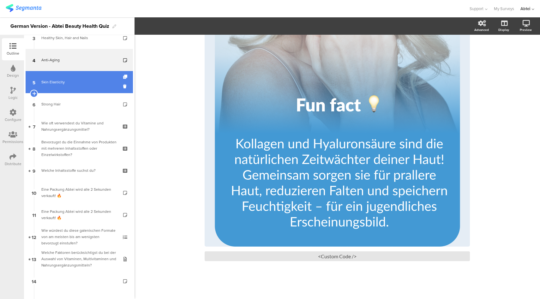
click at [69, 80] on div "Skin Elasticity" at bounding box center [78, 82] width 75 height 6
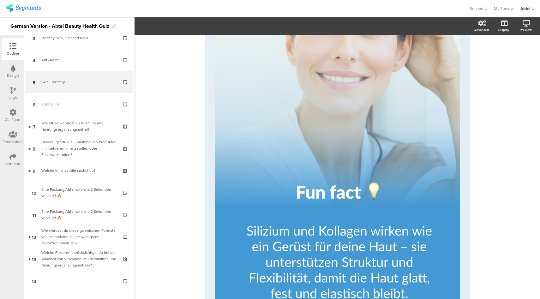
scroll to position [190, 0]
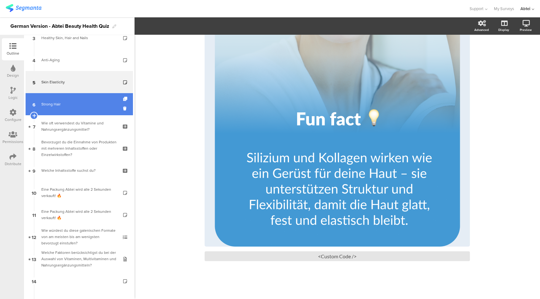
click at [77, 110] on link "6 Strong Hair" at bounding box center [79, 104] width 107 height 22
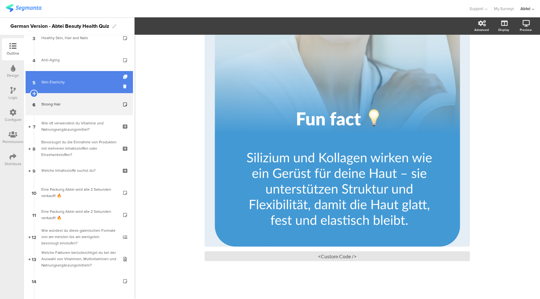
click at [75, 84] on div "Skin Elasticity" at bounding box center [78, 82] width 75 height 6
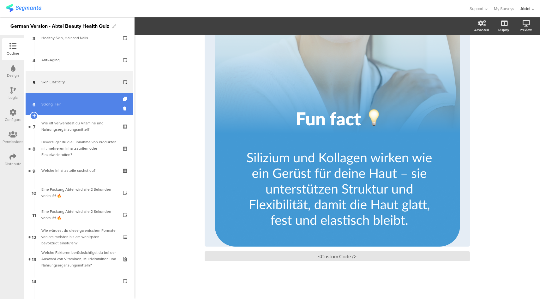
click at [74, 105] on div "Strong Hair" at bounding box center [78, 104] width 75 height 6
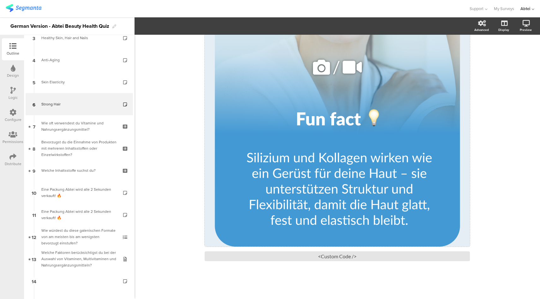
scroll to position [62, 0]
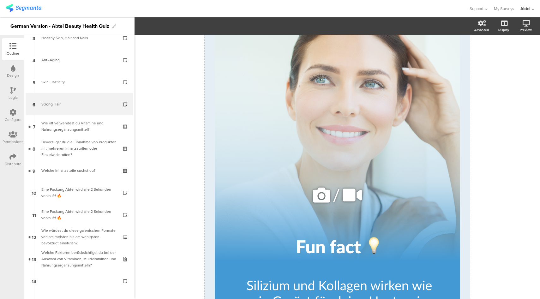
click at [316, 197] on icon at bounding box center [321, 194] width 21 height 21
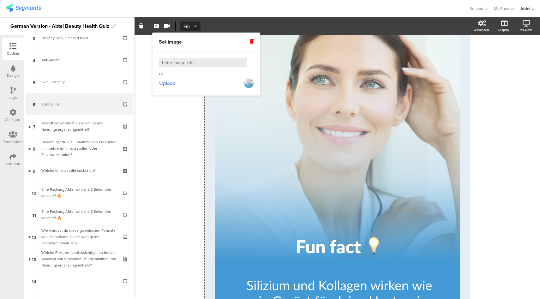
click at [164, 81] on span "Upload" at bounding box center [167, 83] width 16 height 7
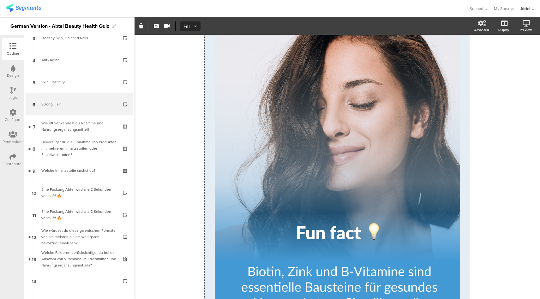
click at [265, 9] on div at bounding box center [234, 8] width 457 height 10
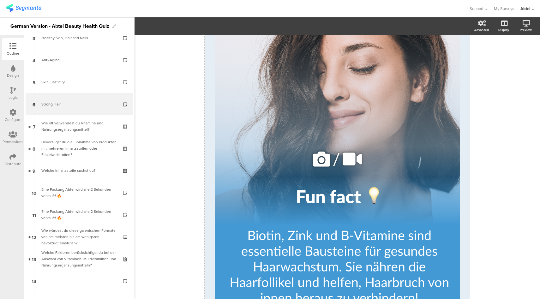
scroll to position [190, 0]
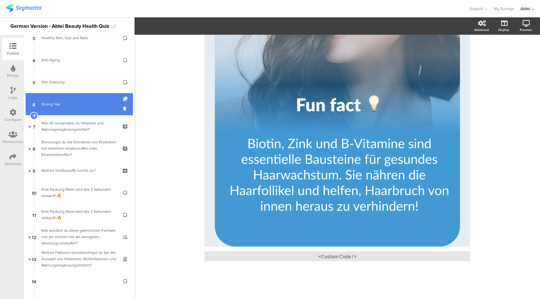
click at [123, 98] on icon at bounding box center [125, 99] width 5 height 4
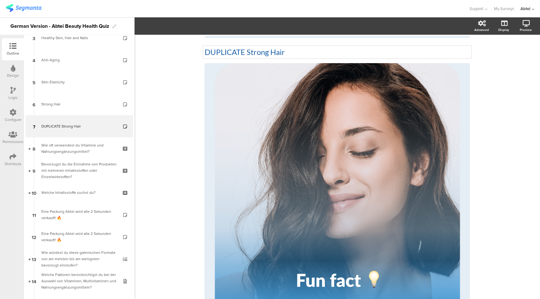
click at [218, 51] on p "DUPLICATE Strong Hair" at bounding box center [337, 51] width 265 height 9
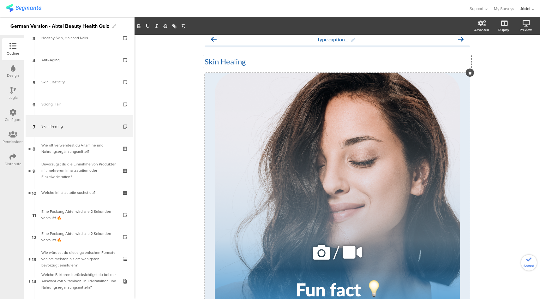
click at [322, 254] on icon at bounding box center [321, 251] width 21 height 21
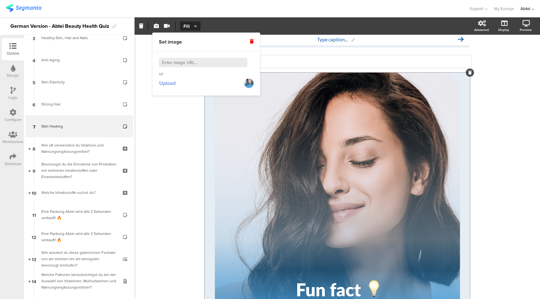
click at [172, 81] on span "Upload" at bounding box center [167, 83] width 16 height 7
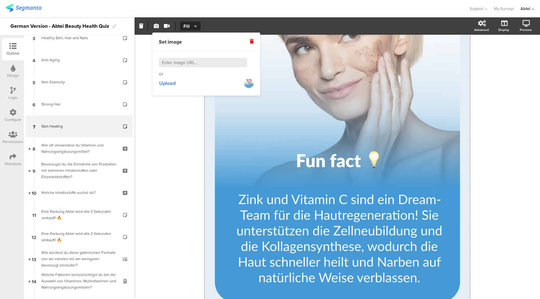
scroll to position [144, 0]
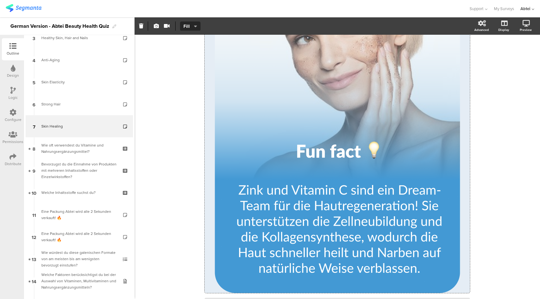
click at [486, 168] on div "Type caption... Skin Healing Skin Healing / <Custom Code />" at bounding box center [336, 118] width 405 height 454
click at [9, 91] on div "Logic" at bounding box center [13, 93] width 22 height 22
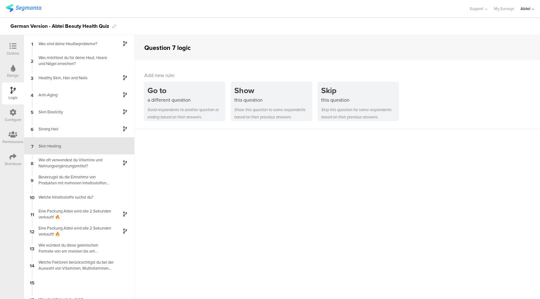
scroll to position [4, 0]
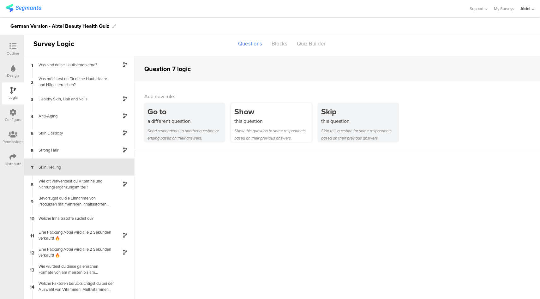
click at [256, 120] on div "this question" at bounding box center [272, 120] width 77 height 7
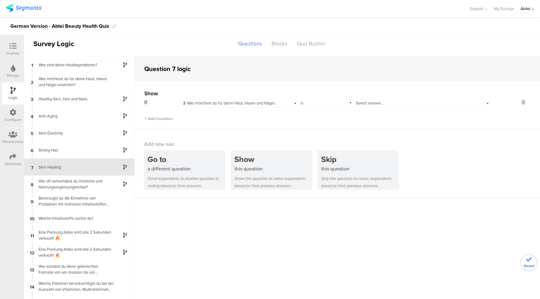
click at [384, 103] on div "Select answer..." at bounding box center [412, 103] width 113 height 6
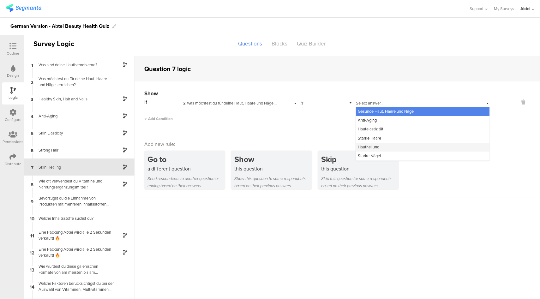
click at [381, 148] on div "Hautheilung" at bounding box center [423, 147] width 134 height 9
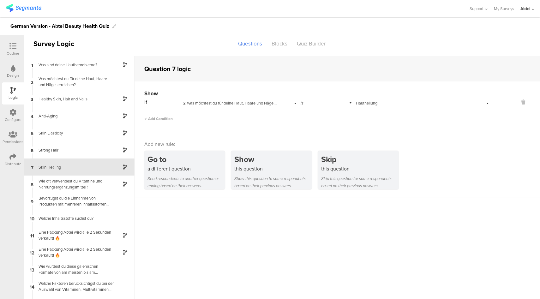
click at [8, 46] on div at bounding box center [13, 47] width 13 height 8
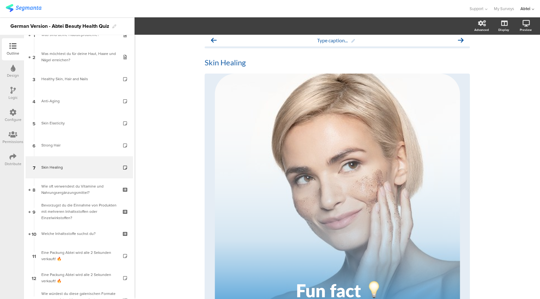
scroll to position [37, 0]
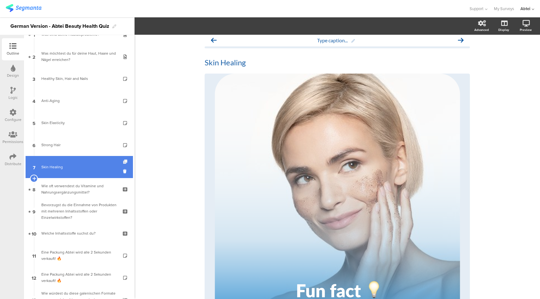
click at [123, 162] on icon at bounding box center [125, 162] width 5 height 4
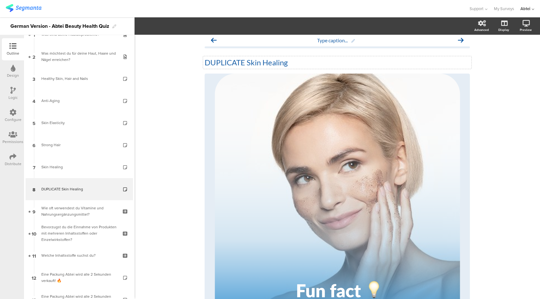
click at [240, 65] on p "DUPLICATE Skin Healing" at bounding box center [337, 62] width 265 height 9
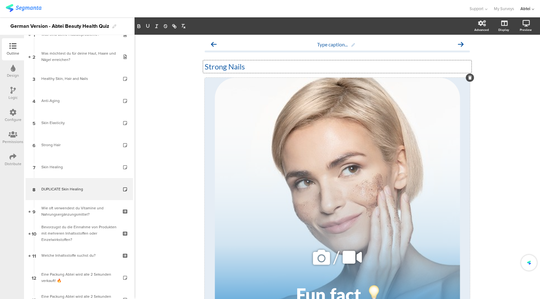
scroll to position [190, 0]
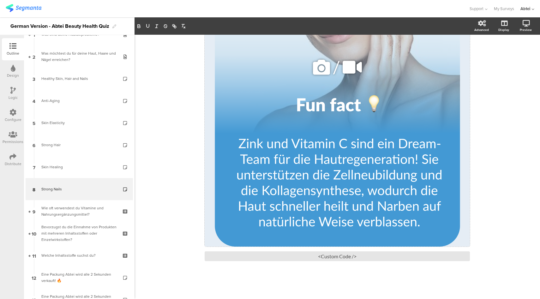
click at [320, 71] on icon at bounding box center [321, 67] width 21 height 21
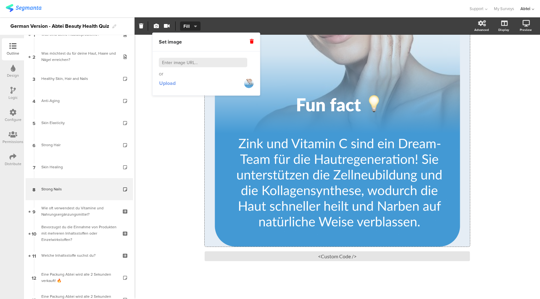
click at [171, 85] on span "Upload" at bounding box center [167, 83] width 16 height 7
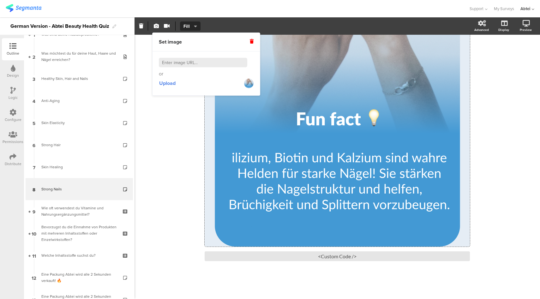
click at [11, 95] on div "Logic" at bounding box center [13, 98] width 9 height 6
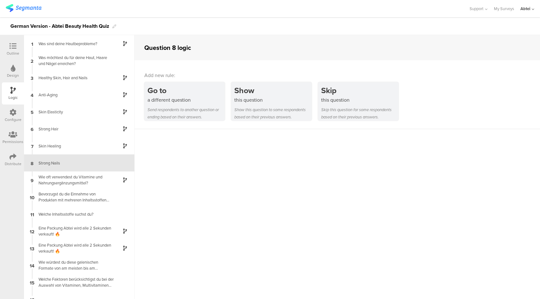
scroll to position [21, 0]
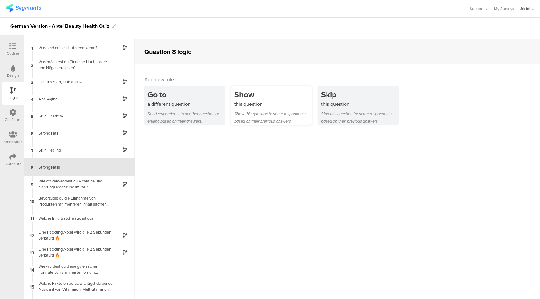
click at [275, 100] on div "this question" at bounding box center [272, 103] width 77 height 7
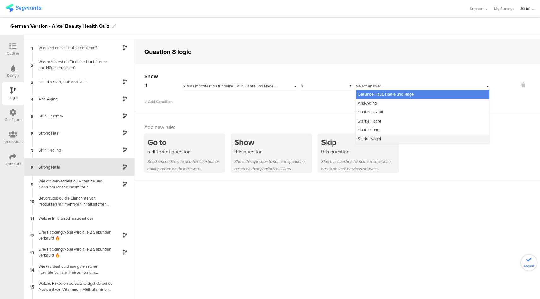
click at [375, 137] on span "Starke Nägel" at bounding box center [369, 139] width 23 height 6
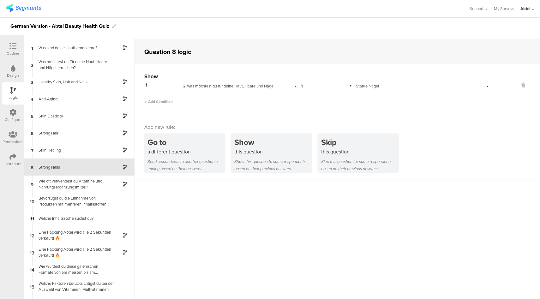
click at [7, 43] on div at bounding box center [13, 47] width 13 height 8
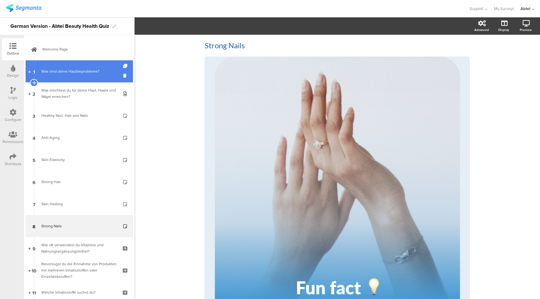
click at [84, 71] on div "Was sind deine Hautbeprobleme?" at bounding box center [78, 71] width 75 height 6
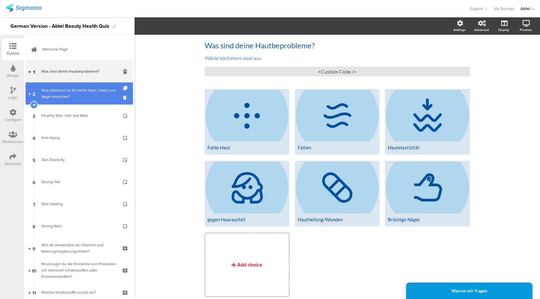
click at [83, 91] on div "Was möchtest du für deine Haut, Haare und Nägel erreichen?" at bounding box center [78, 93] width 75 height 13
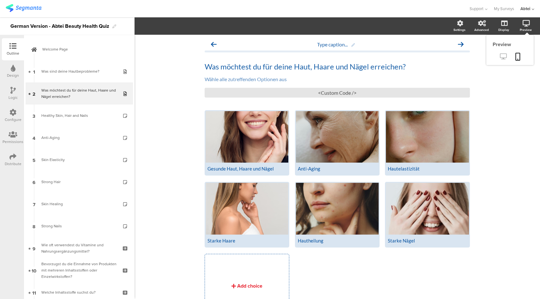
click at [500, 56] on icon at bounding box center [503, 56] width 7 height 6
